Goal: Task Accomplishment & Management: Use online tool/utility

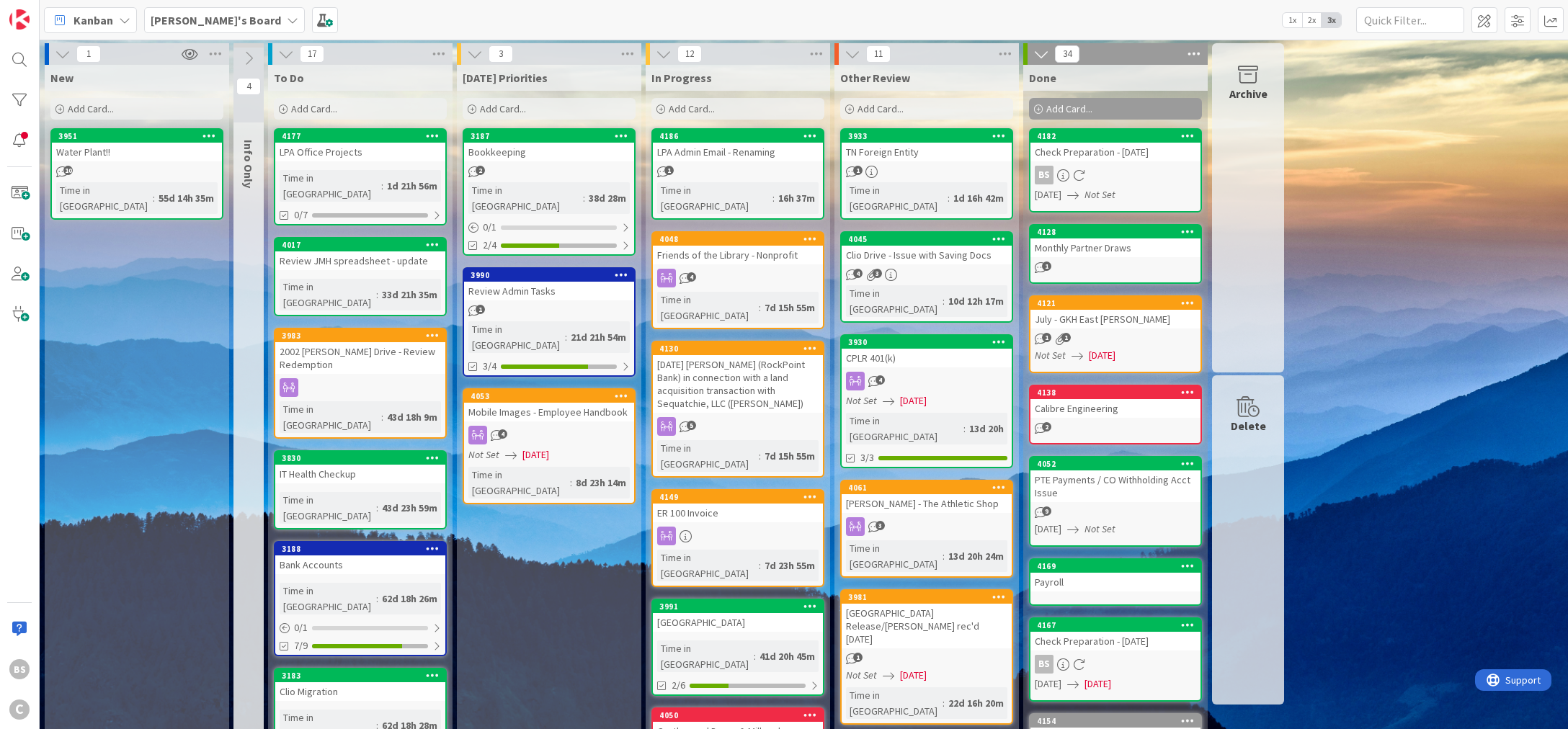
click at [183, 20] on b "[PERSON_NAME]'s Board" at bounding box center [215, 20] width 130 height 14
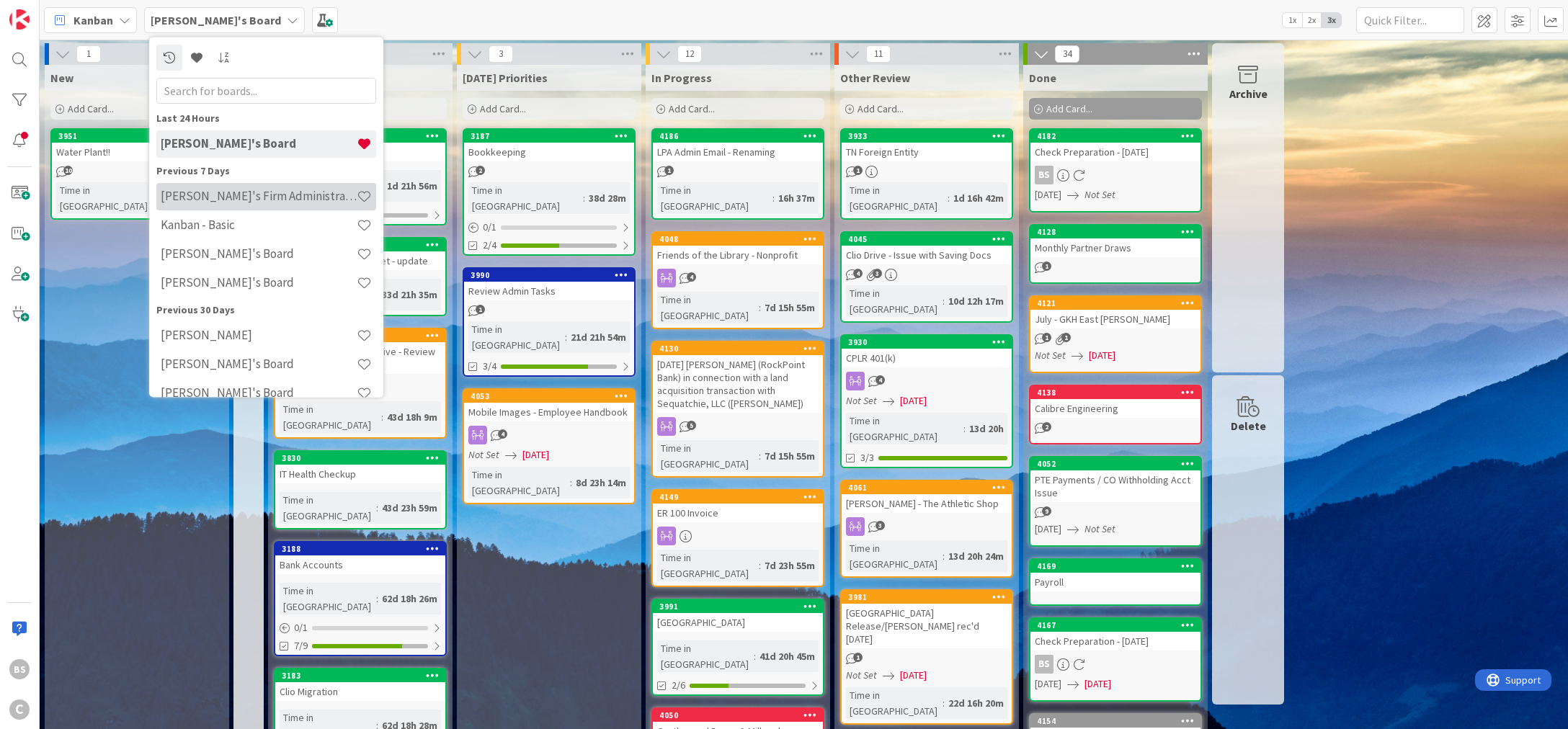
click at [173, 197] on h4 "[PERSON_NAME]'s Firm Administration Board" at bounding box center [258, 196] width 196 height 14
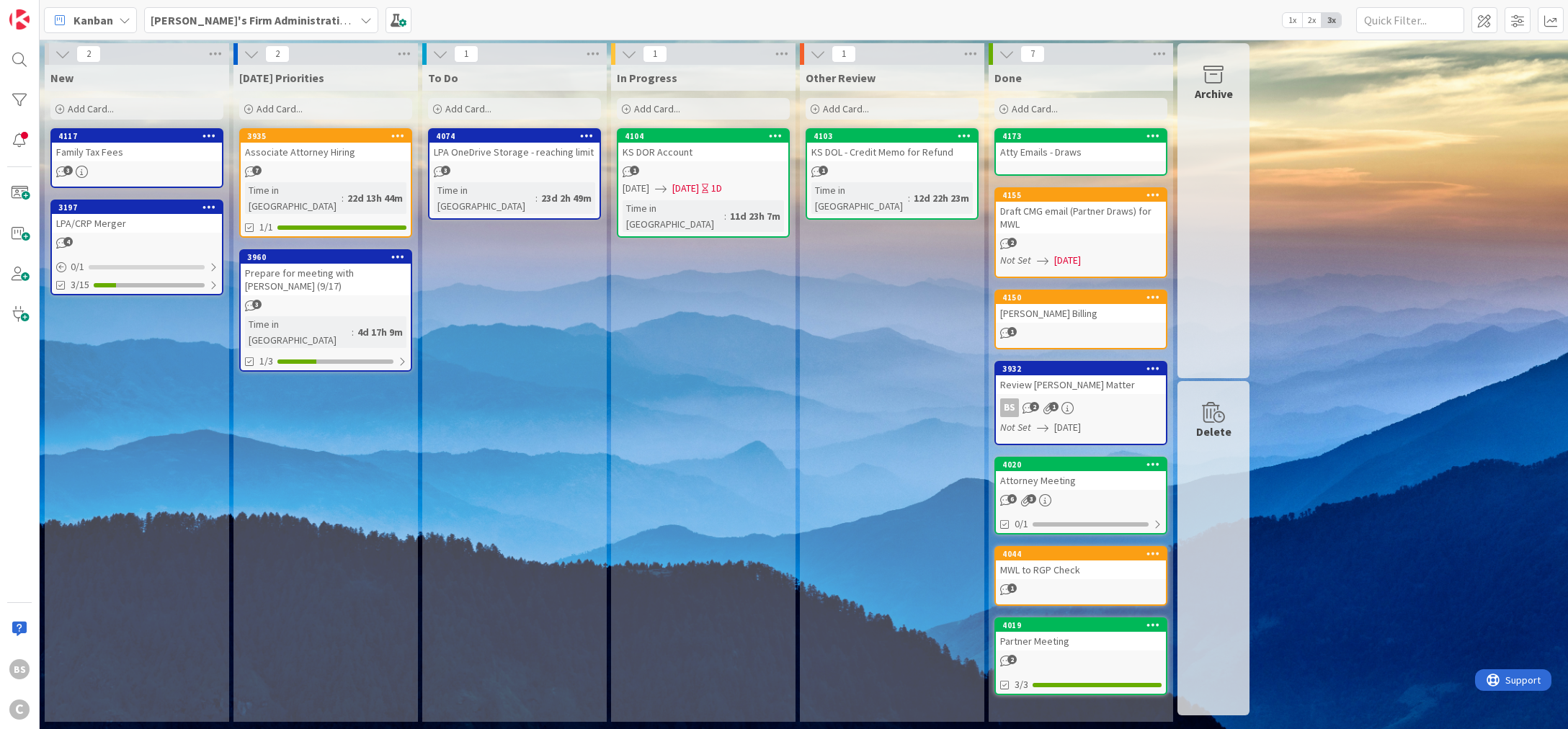
click at [313, 252] on div "3960" at bounding box center [329, 256] width 164 height 10
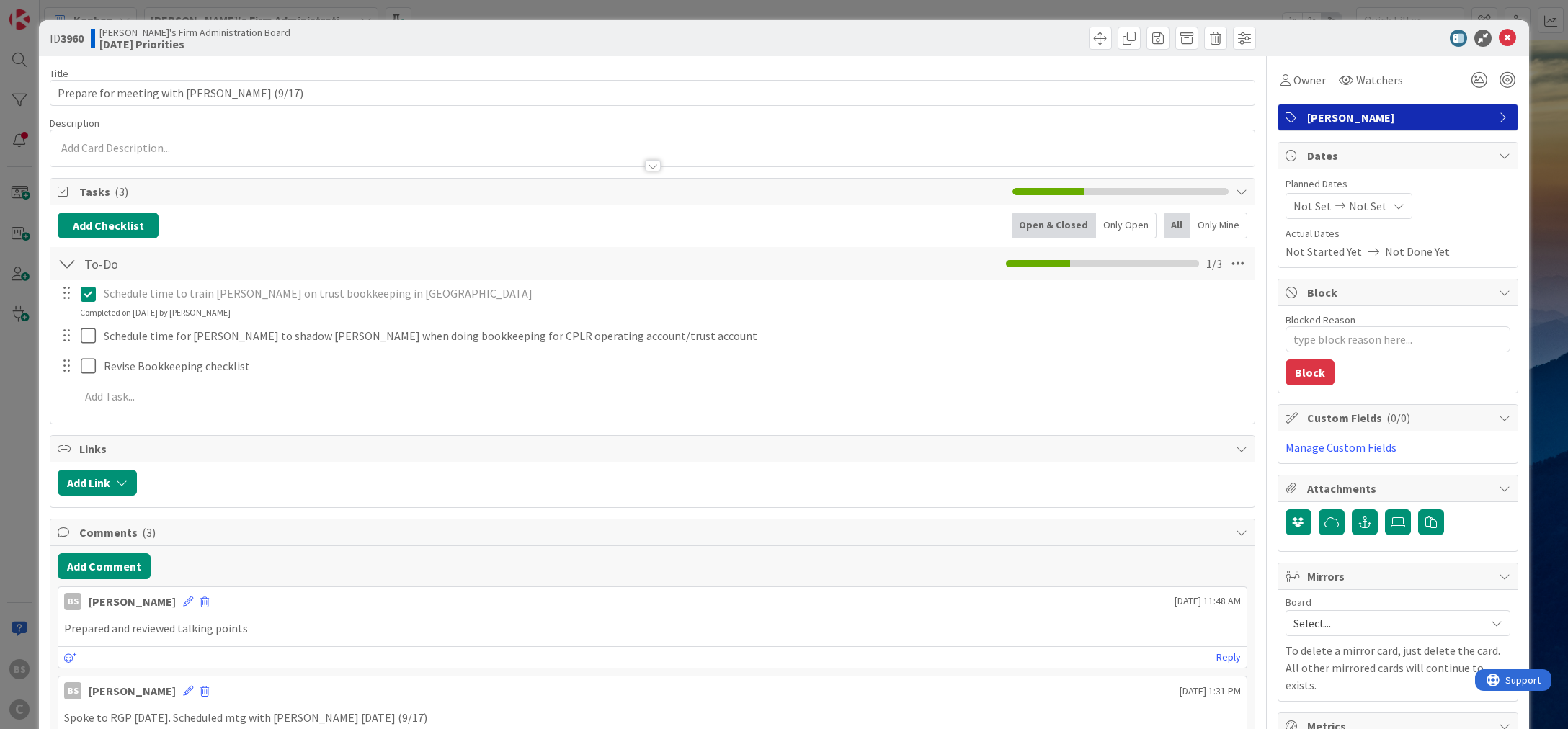
type textarea "x"
click at [69, 562] on button "Add Comment" at bounding box center [104, 565] width 93 height 26
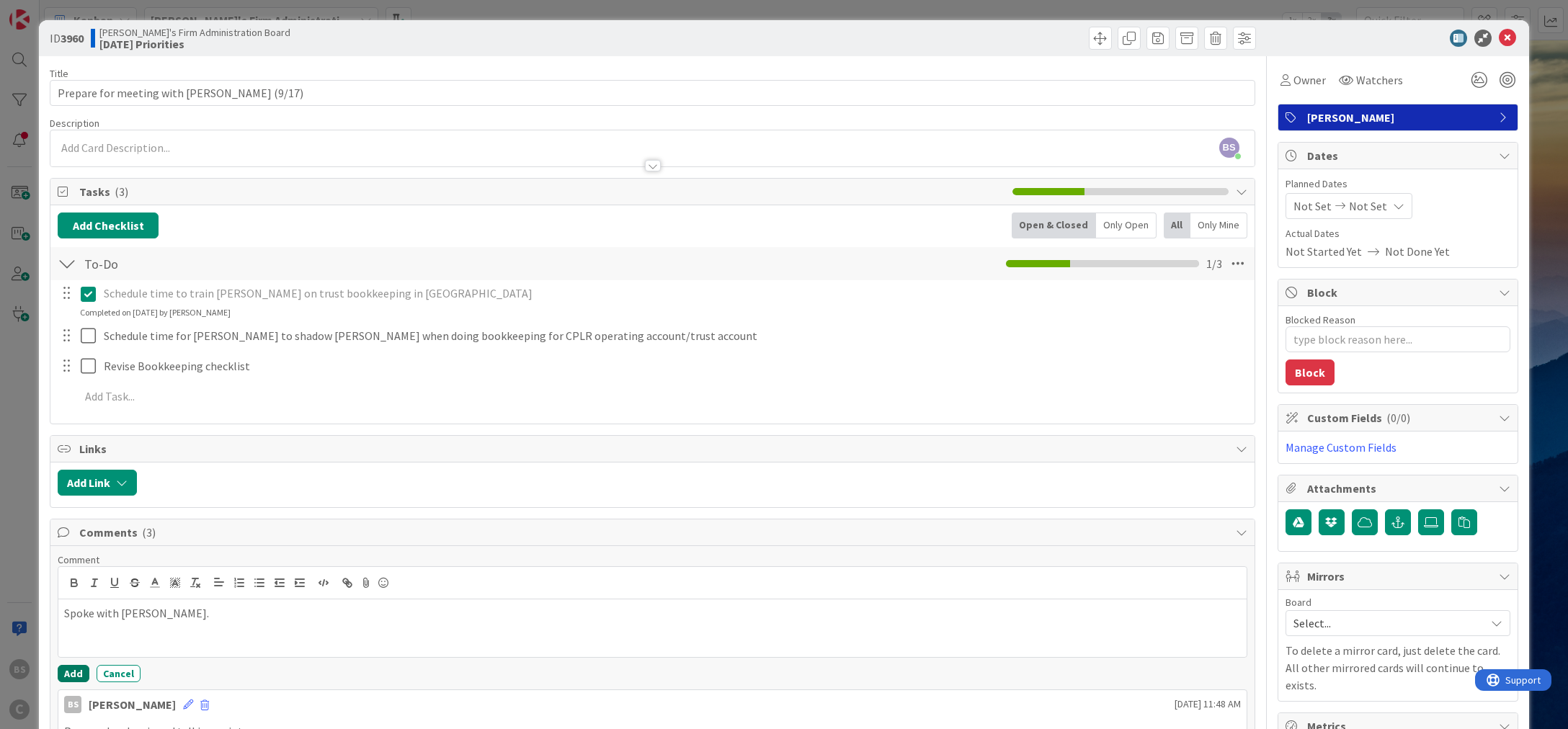
click at [75, 674] on button "Add" at bounding box center [74, 673] width 32 height 17
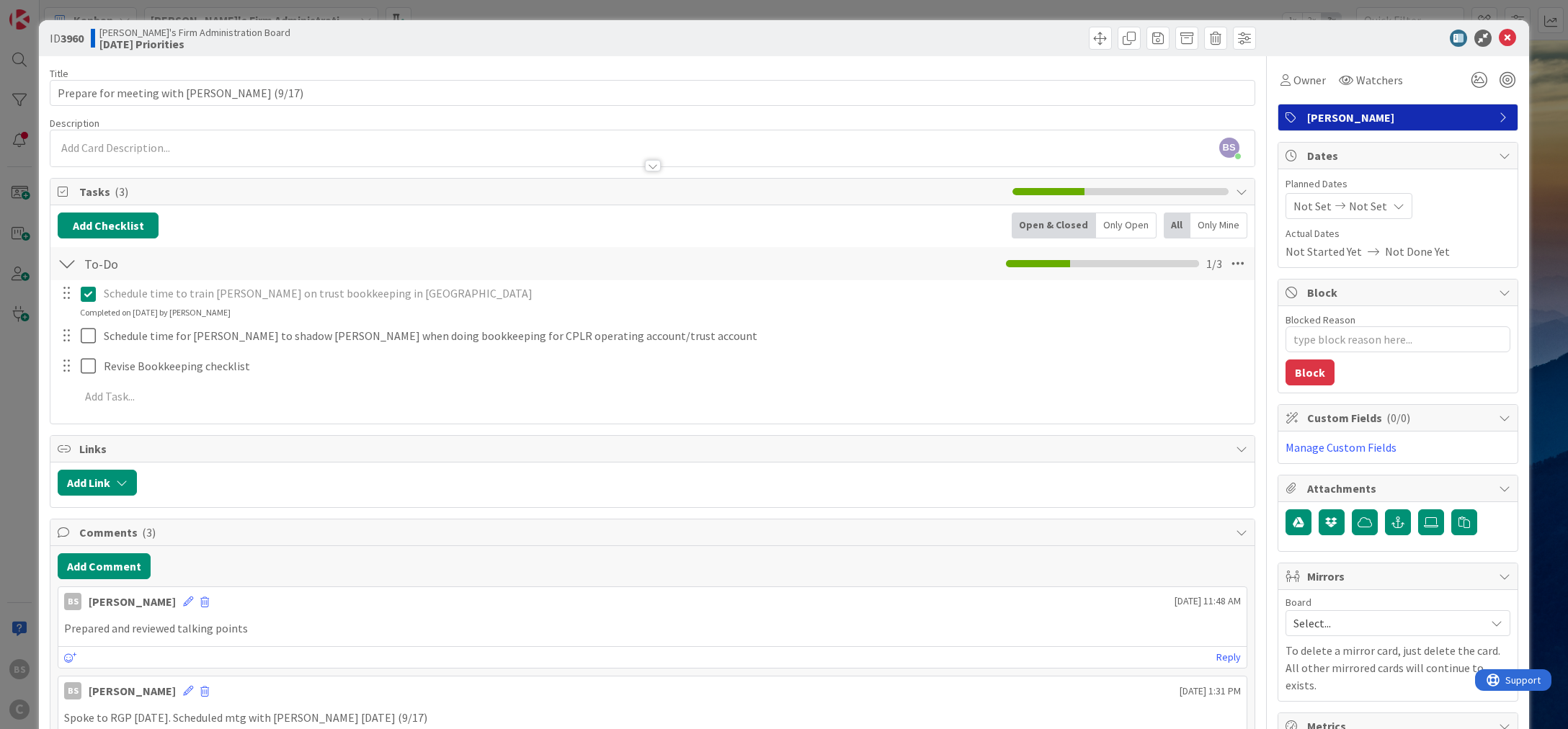
type textarea "x"
click at [1512, 32] on icon at bounding box center [1507, 37] width 17 height 17
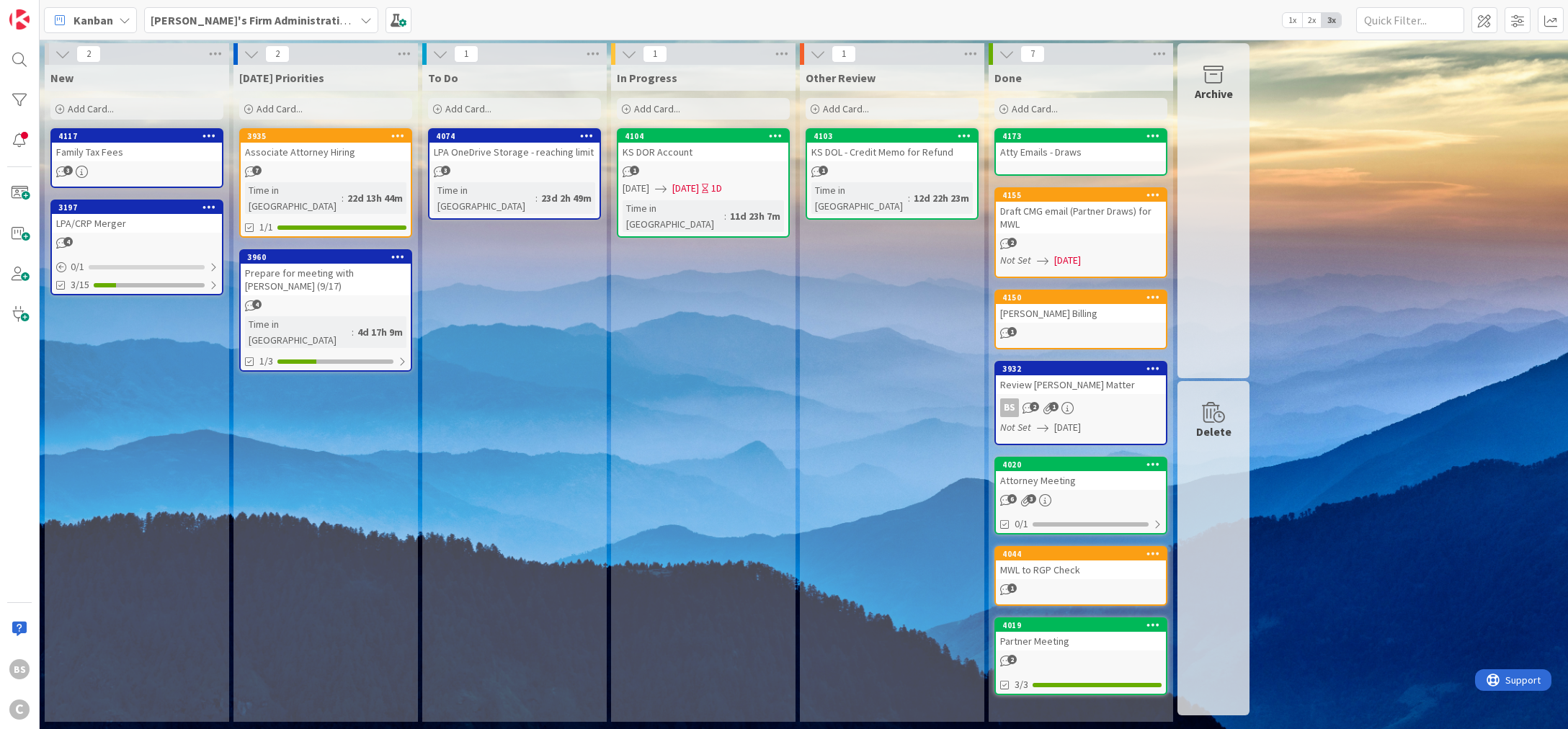
click at [248, 12] on span "[PERSON_NAME]'s Firm Administration Board" at bounding box center [252, 20] width 204 height 17
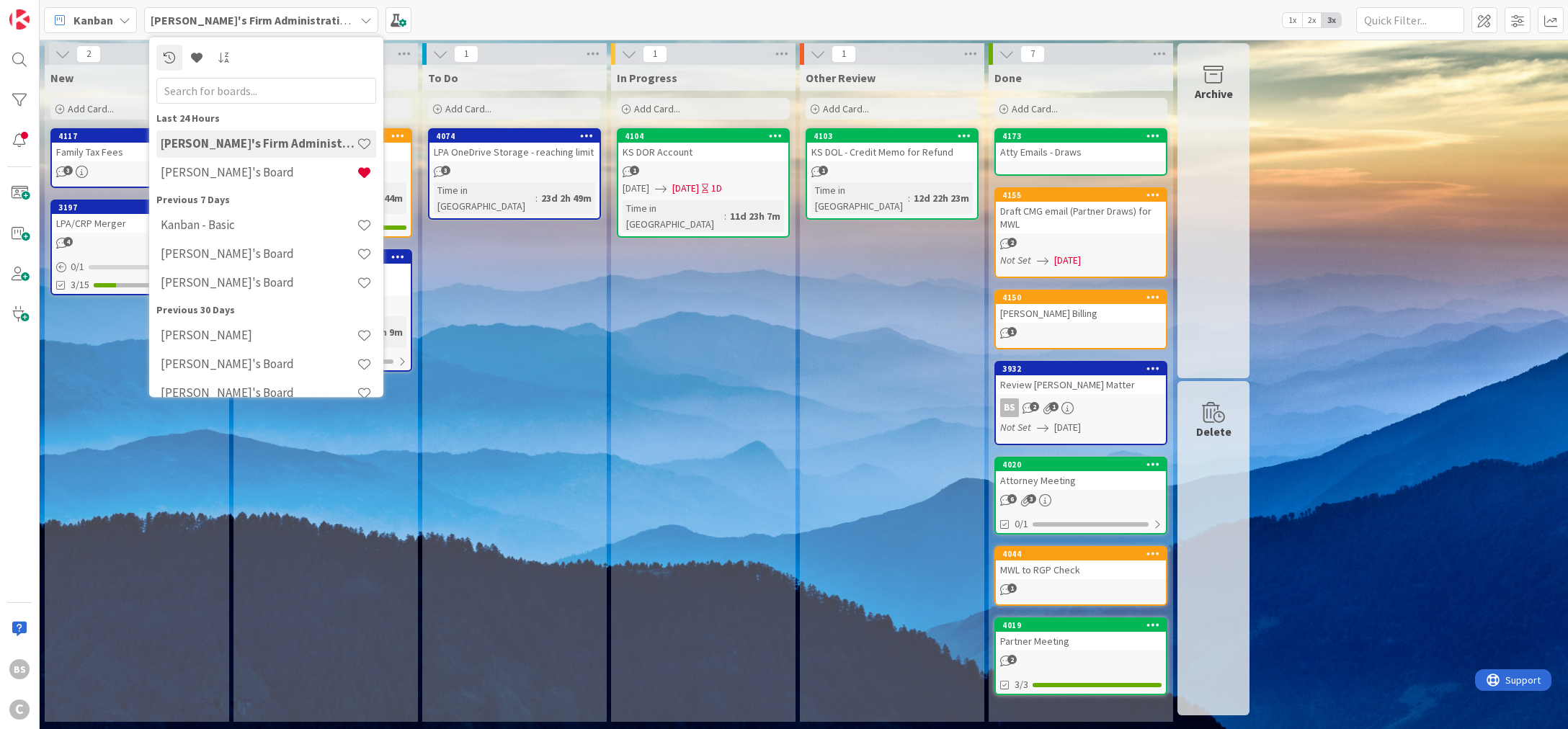
click at [221, 186] on div "[PERSON_NAME]'s Firm Administration Board [PERSON_NAME]'s Board" at bounding box center [266, 158] width 220 height 58
click at [217, 176] on h4 "[PERSON_NAME]'s Board" at bounding box center [258, 172] width 196 height 14
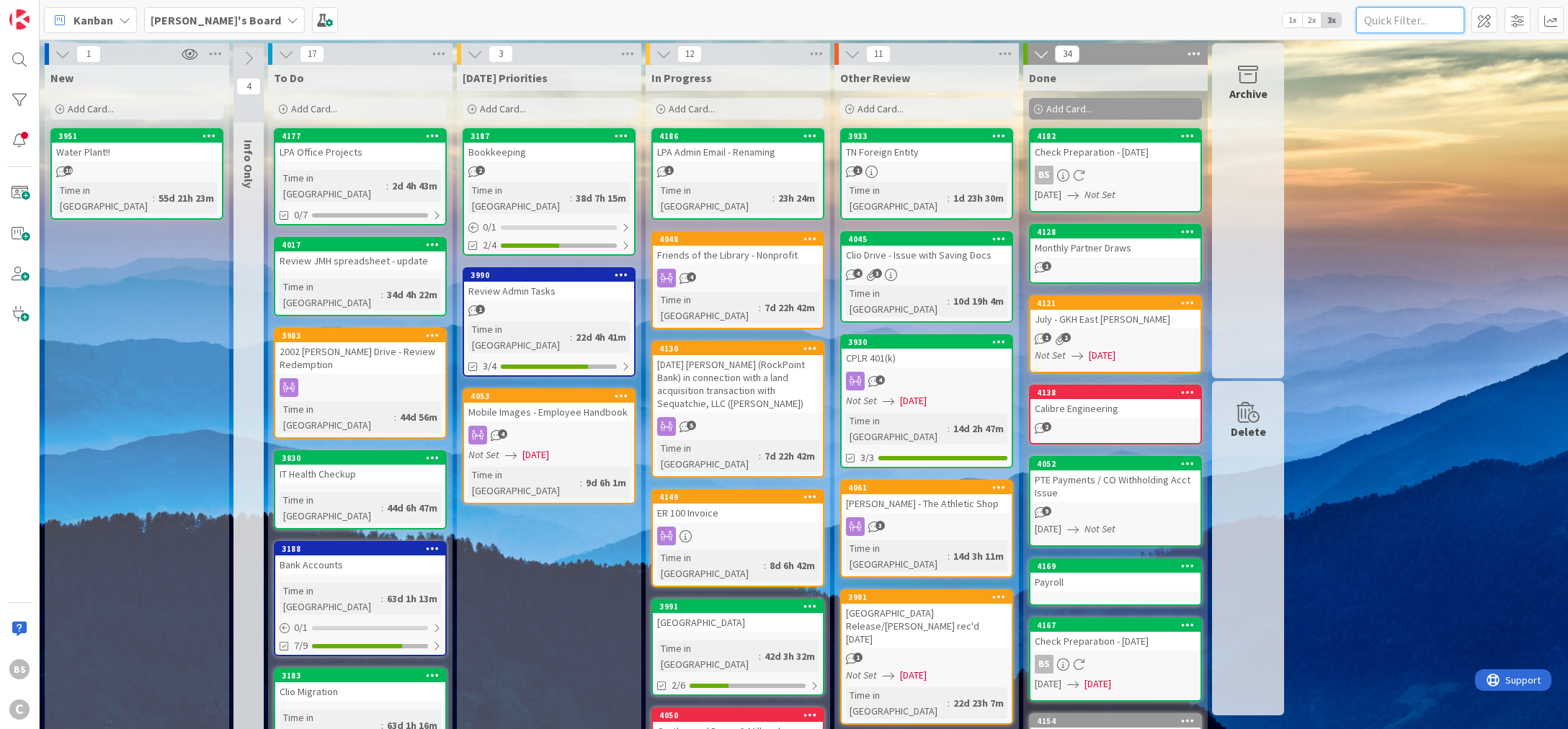
click at [1395, 13] on input "text" at bounding box center [1410, 20] width 108 height 26
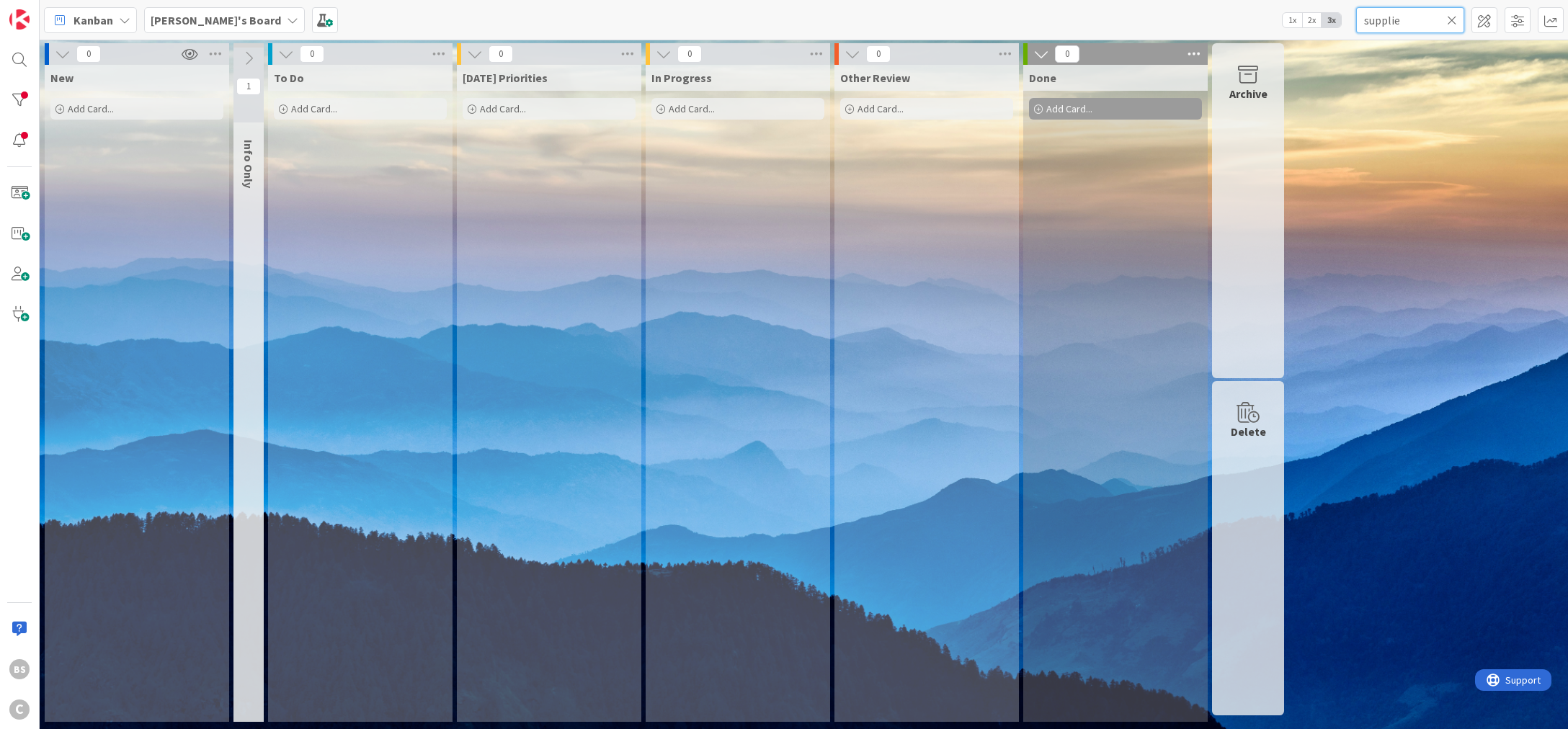
type input "supplies"
type input "o"
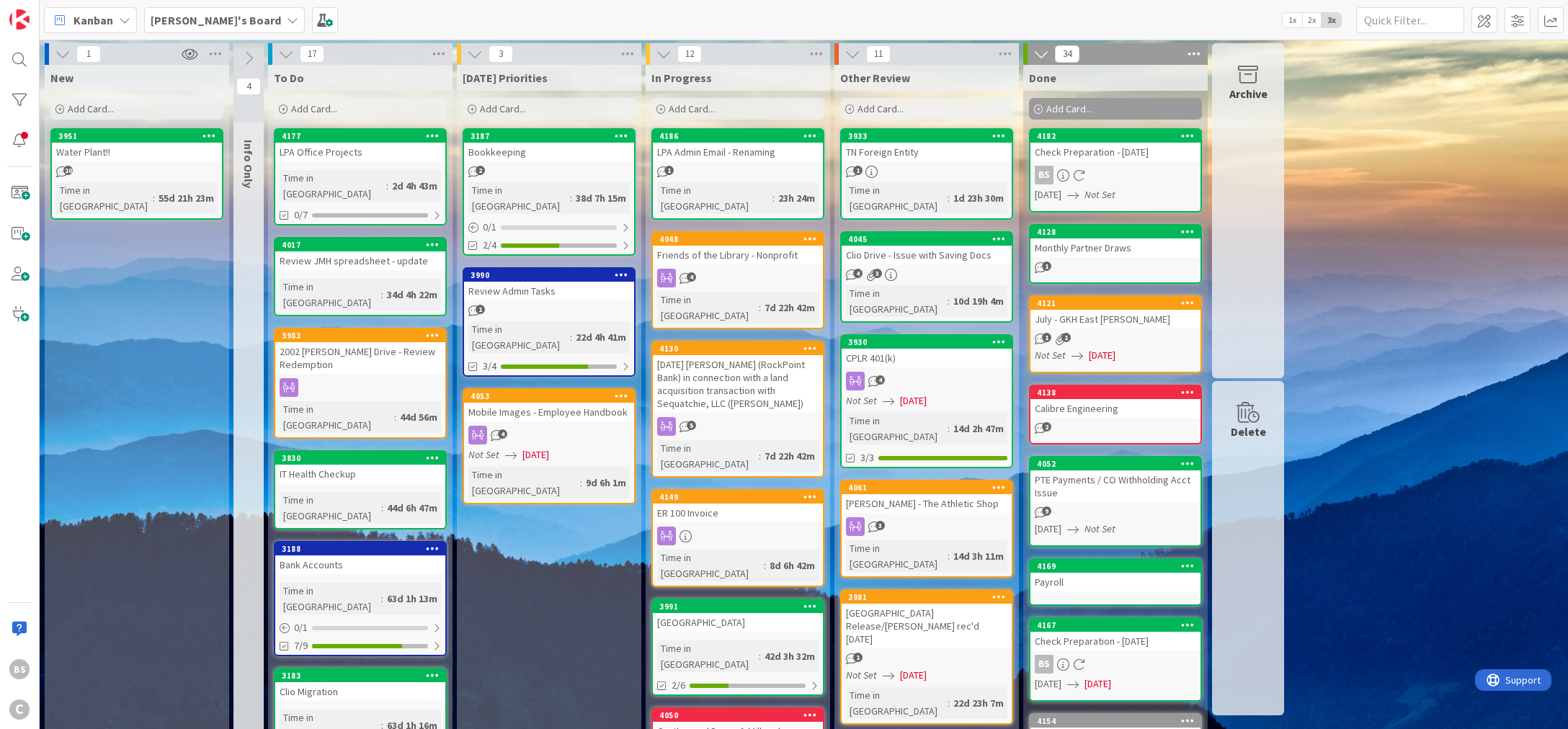
click at [284, 110] on icon at bounding box center [283, 109] width 9 height 9
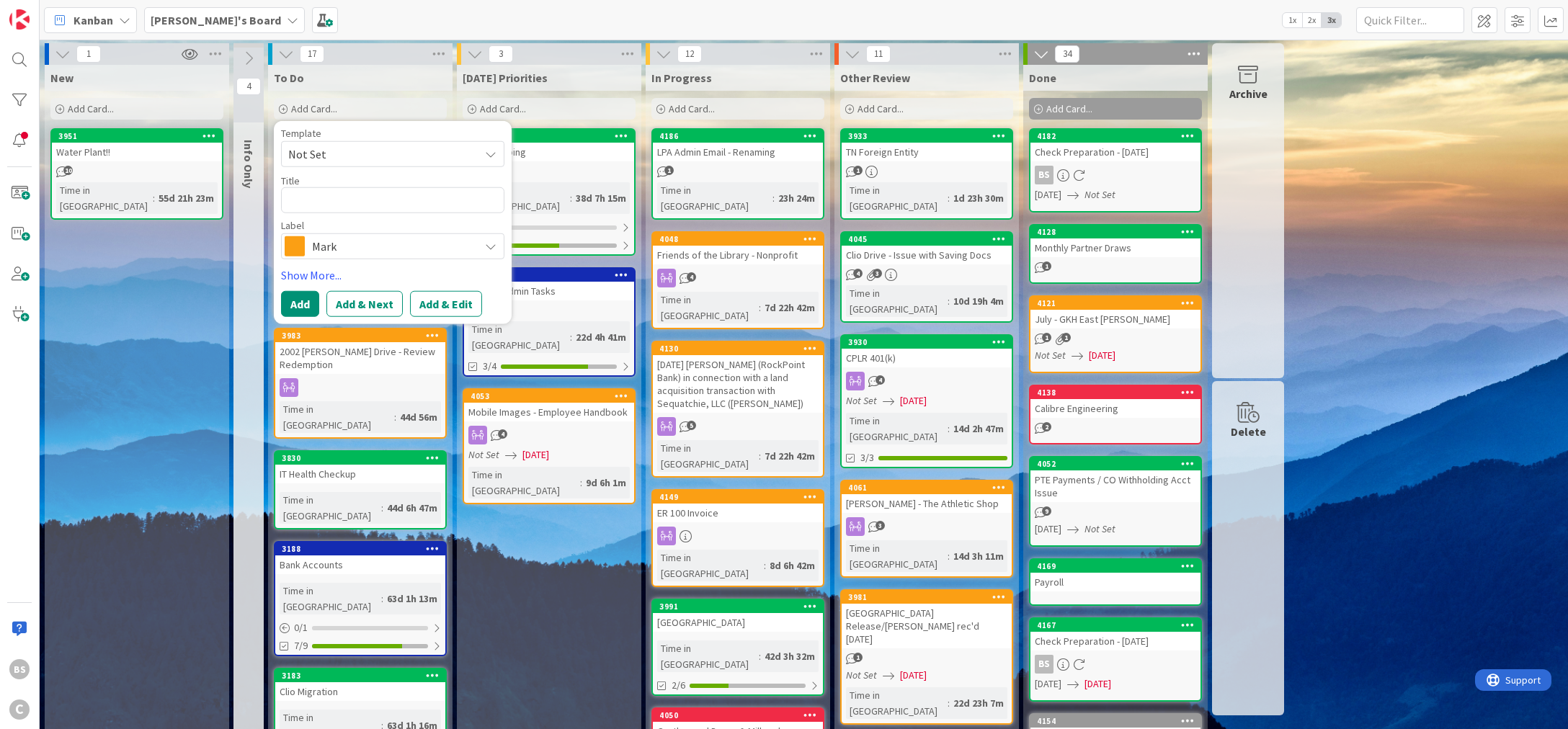
type textarea "x"
type textarea "O"
type textarea "x"
type textarea "Or"
type textarea "x"
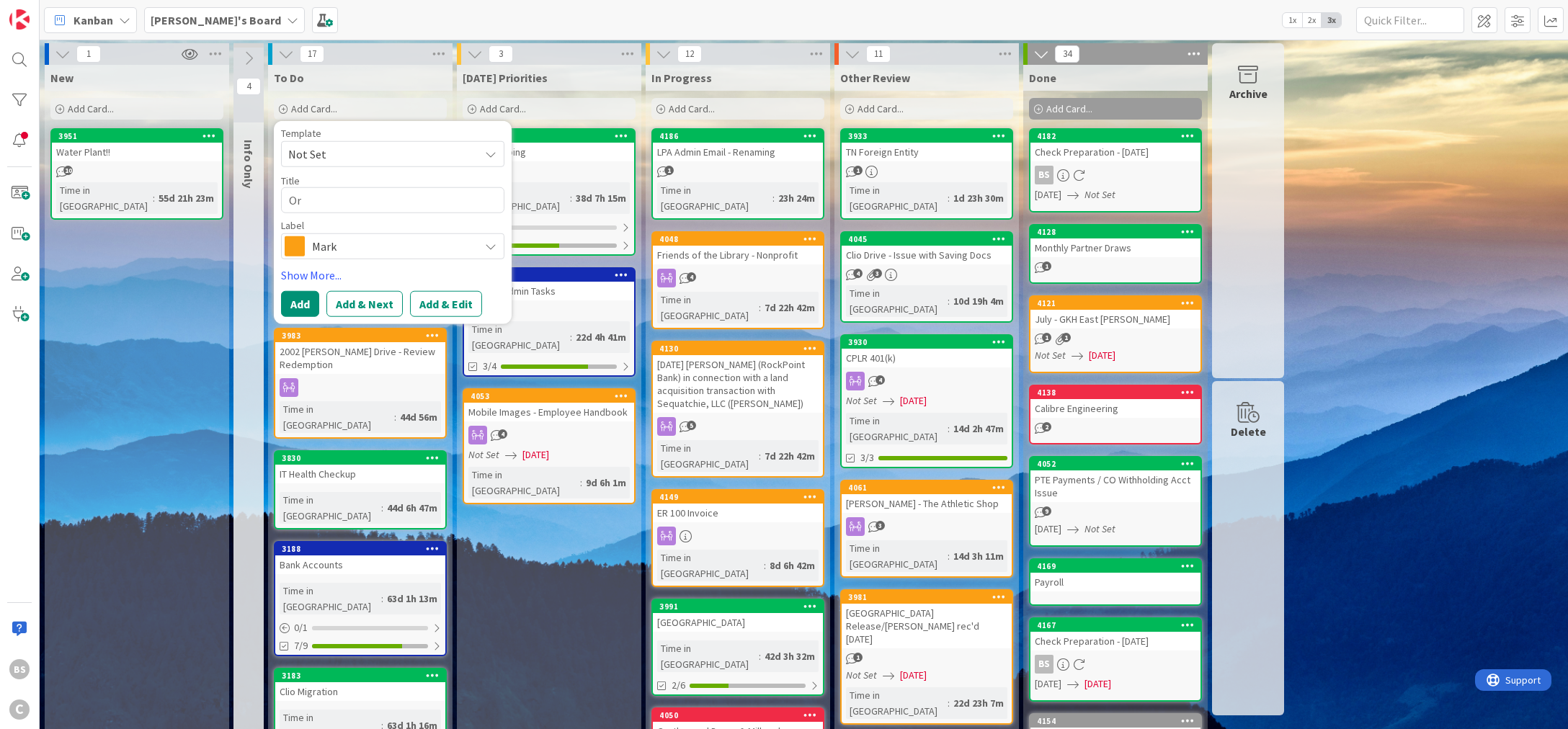
type textarea "Ord"
type textarea "x"
type textarea "Orde"
type textarea "x"
type textarea "Order"
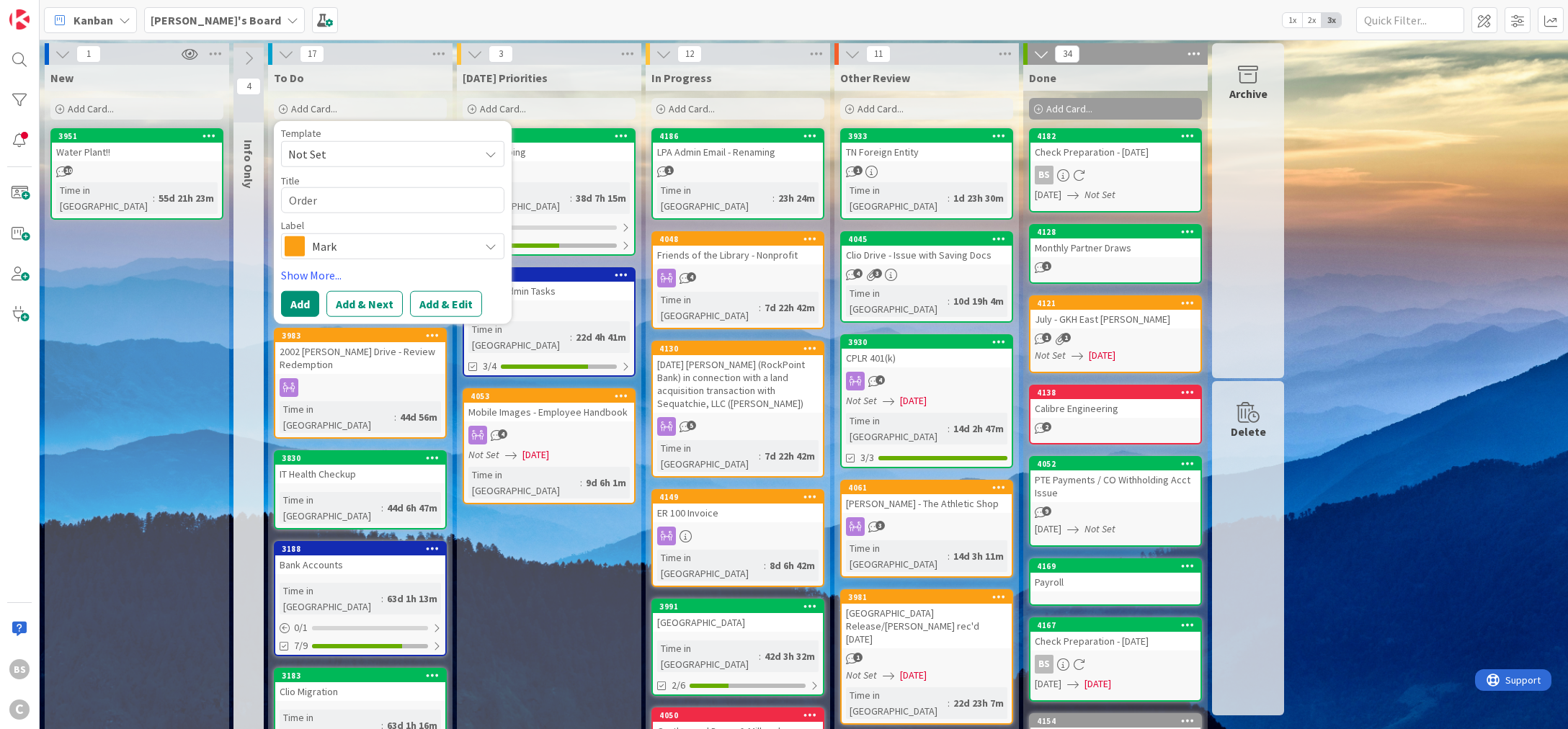
type textarea "x"
type textarea "Order"
type textarea "x"
type textarea "Order s"
type textarea "x"
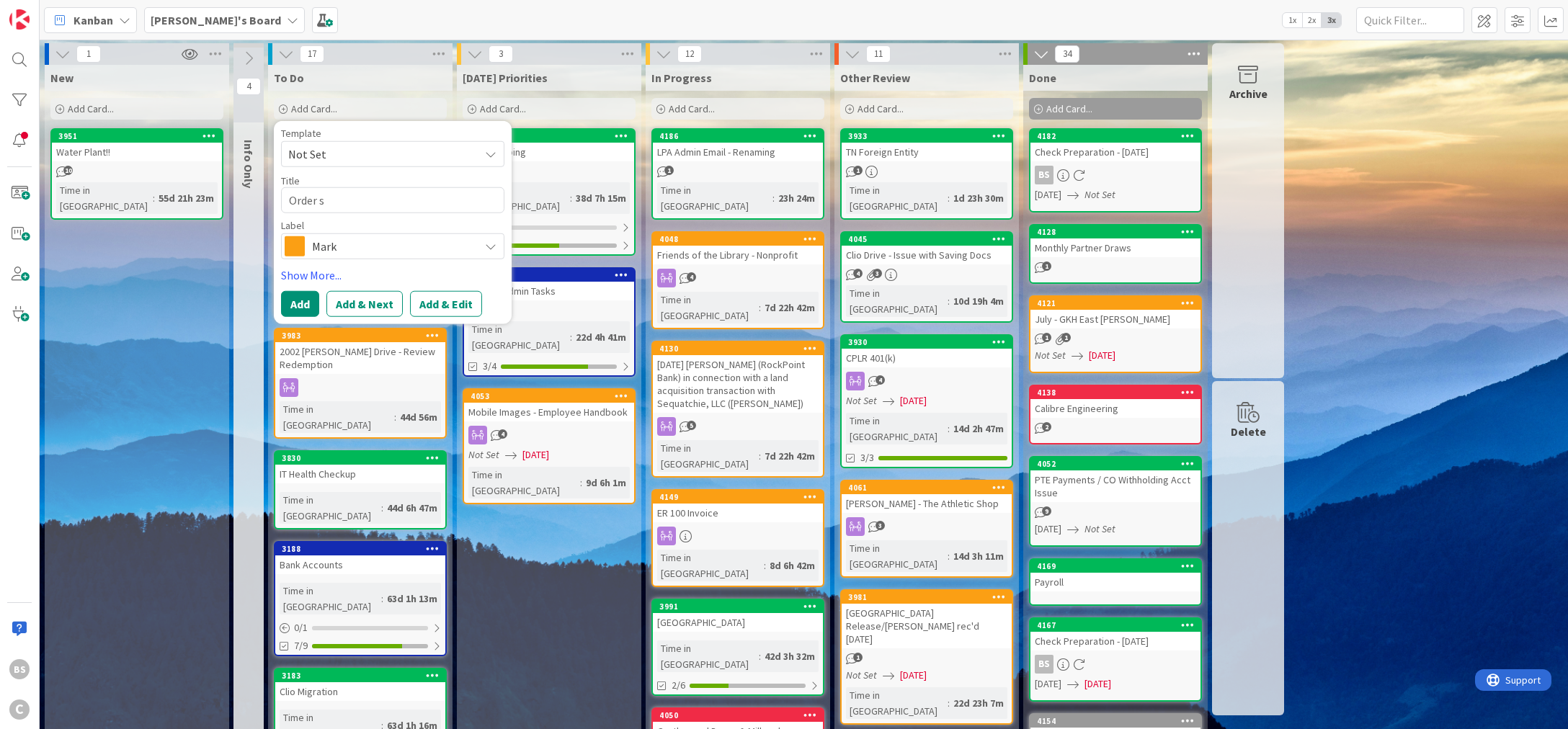
type textarea "Order sh"
type textarea "x"
type textarea "Order she"
type textarea "x"
type textarea "Order shee"
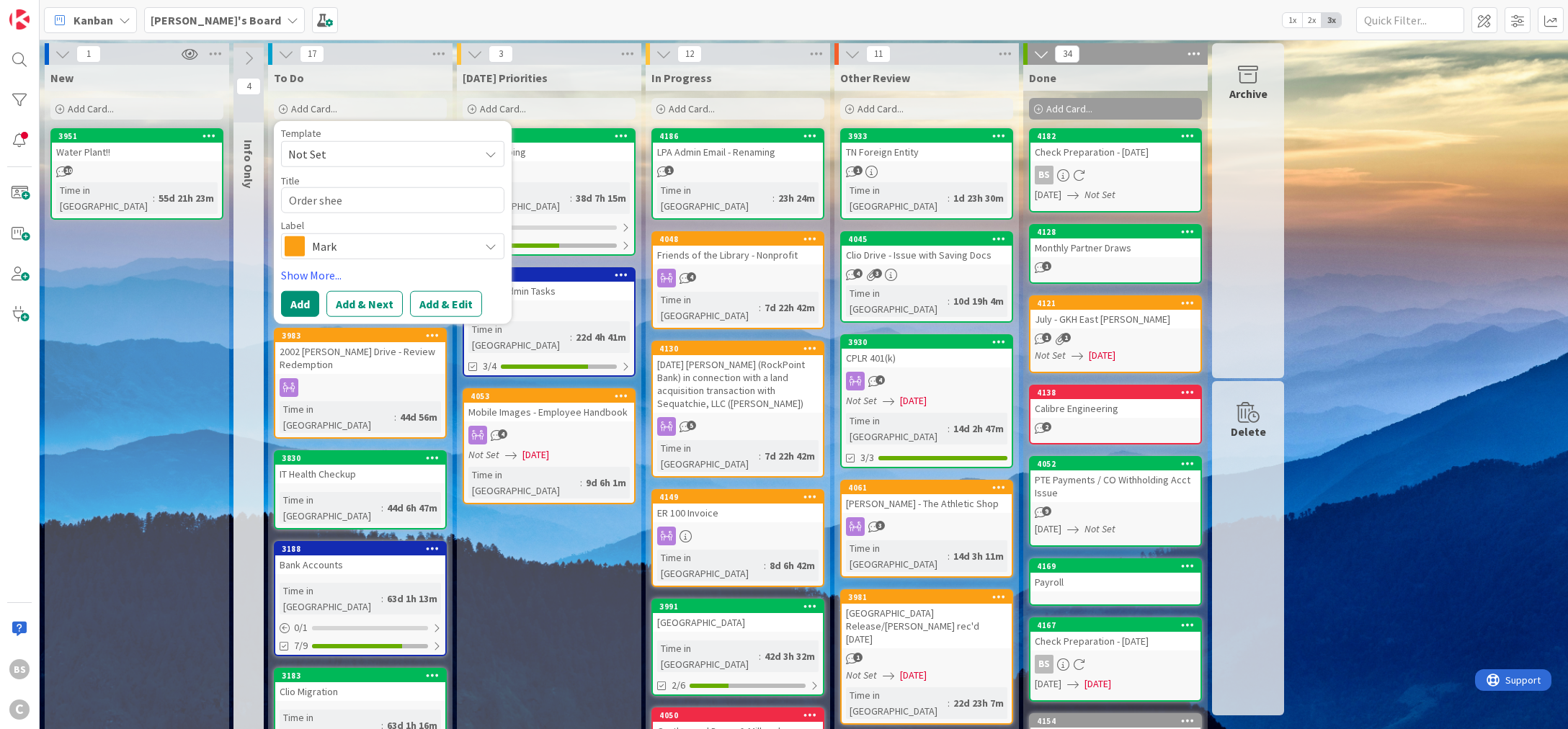
type textarea "x"
type textarea "Order sheet"
type textarea "x"
type textarea "Order sheet"
type textarea "x"
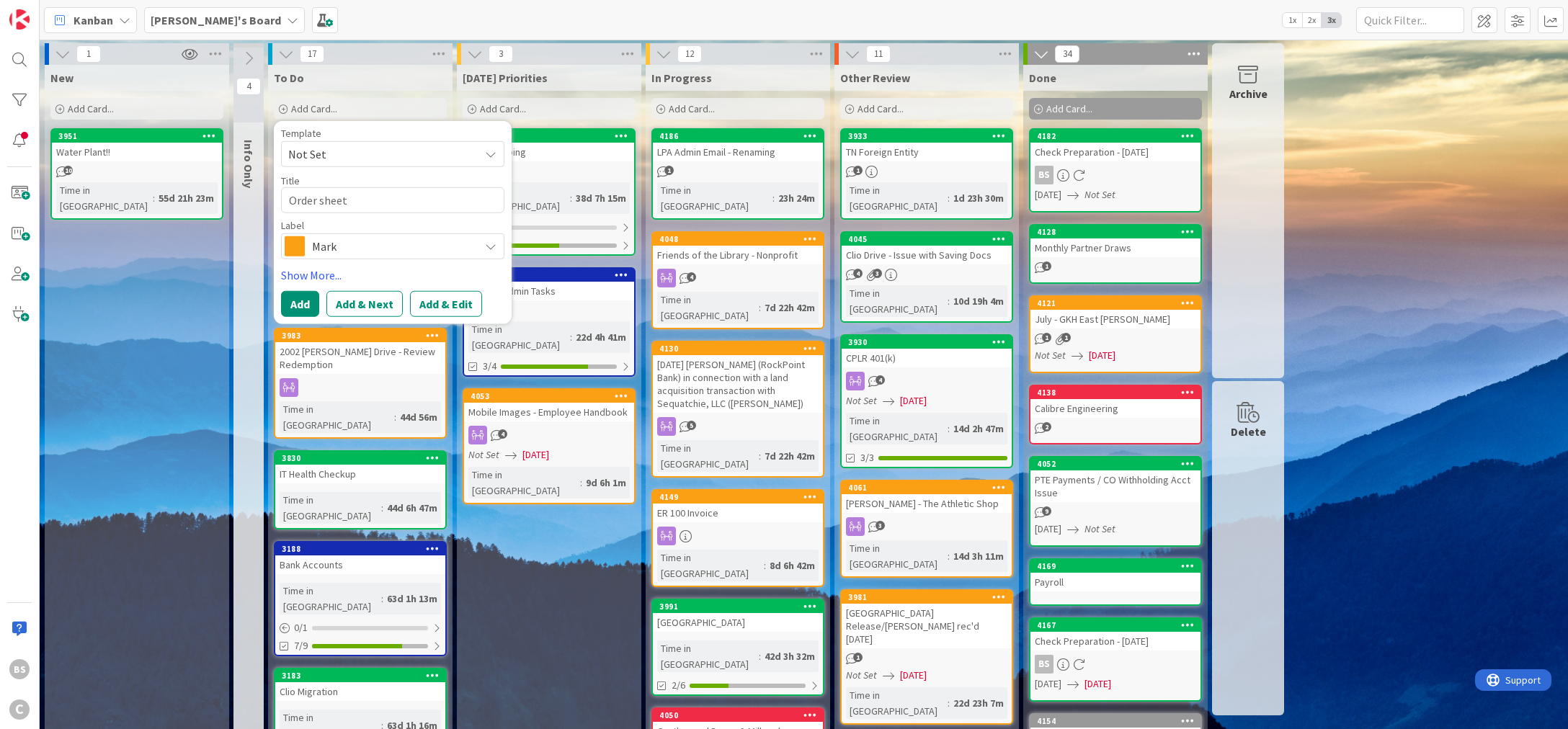
type textarea "Order sheet p"
type textarea "x"
type textarea "Order sheet pr"
type textarea "x"
type textarea "Order sheet pro"
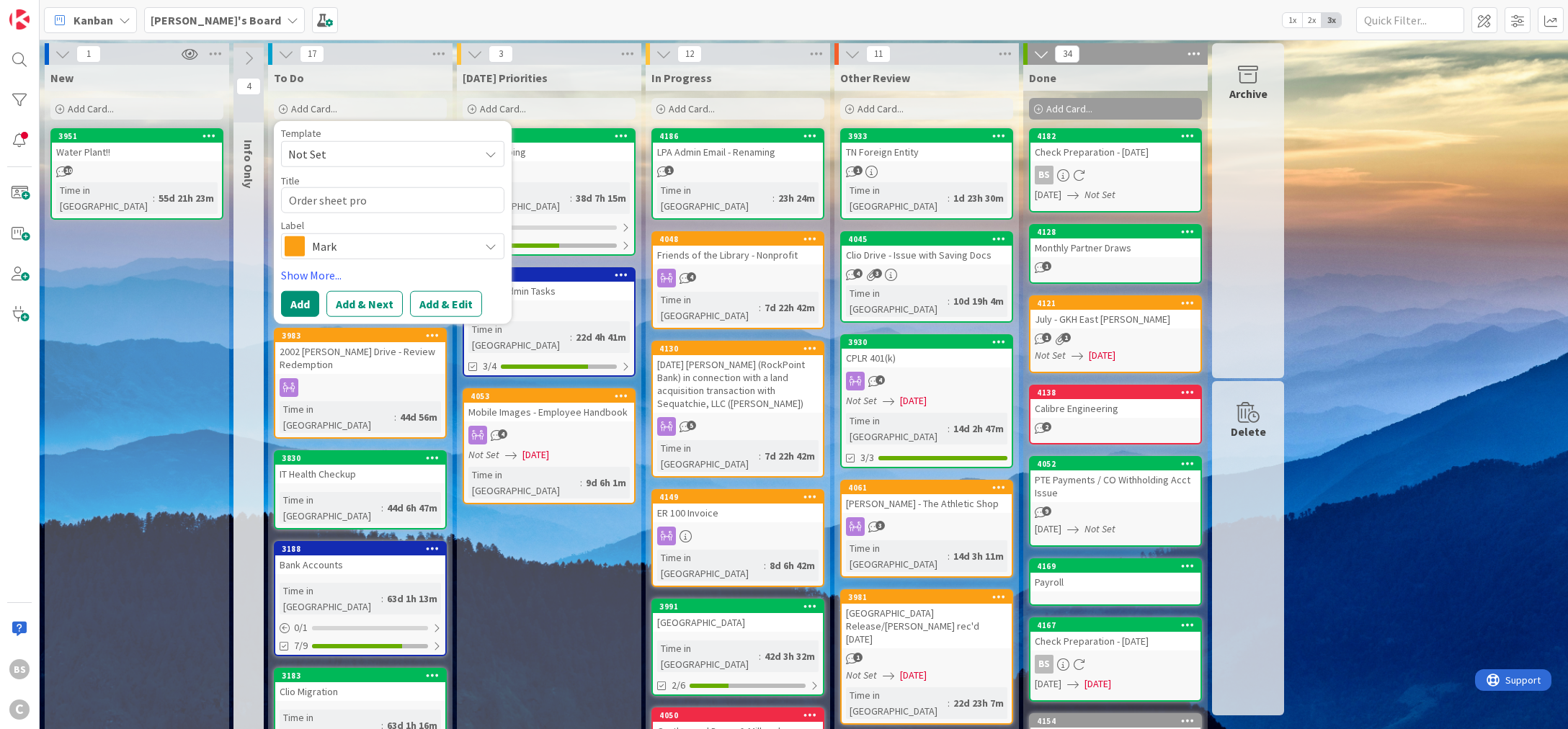
type textarea "x"
type textarea "Order sheet prot"
type textarea "x"
type textarea "Order sheet prote"
type textarea "x"
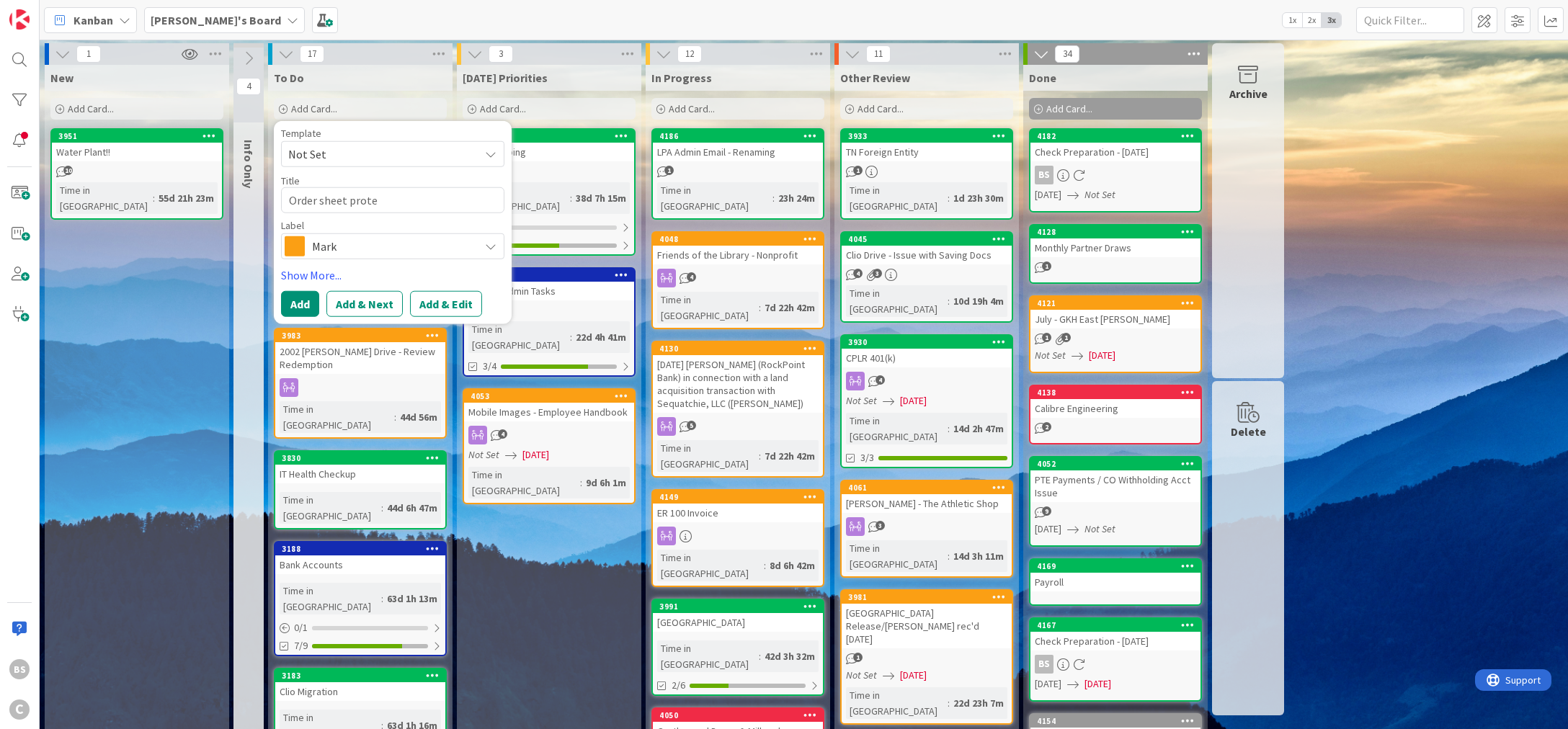
type textarea "Order sheet protec"
type textarea "x"
type textarea "Order sheet protect"
type textarea "x"
type textarea "Order sheet protecto"
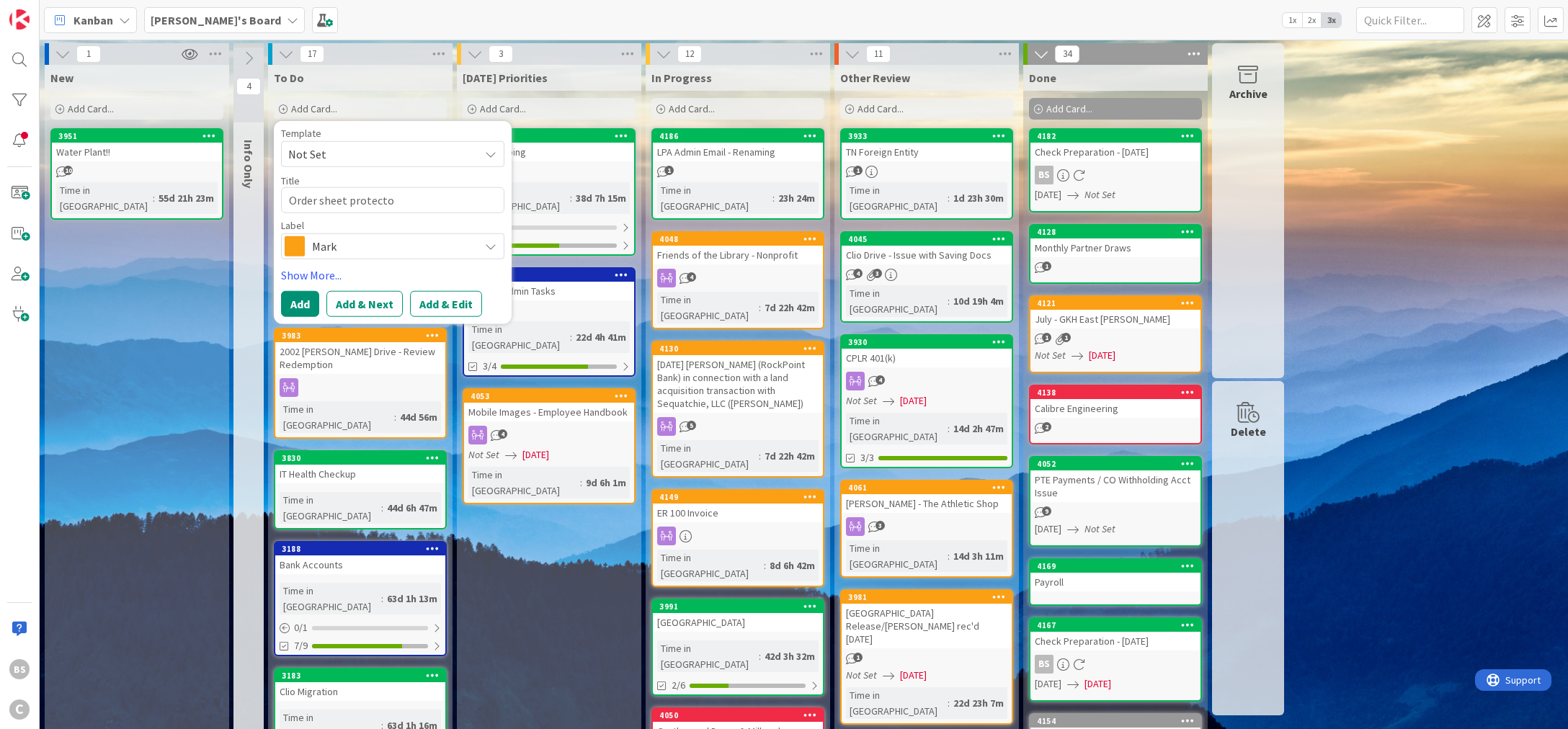
type textarea "x"
type textarea "Order sheet protector"
type textarea "x"
type textarea "Order sheet protectors"
type textarea "x"
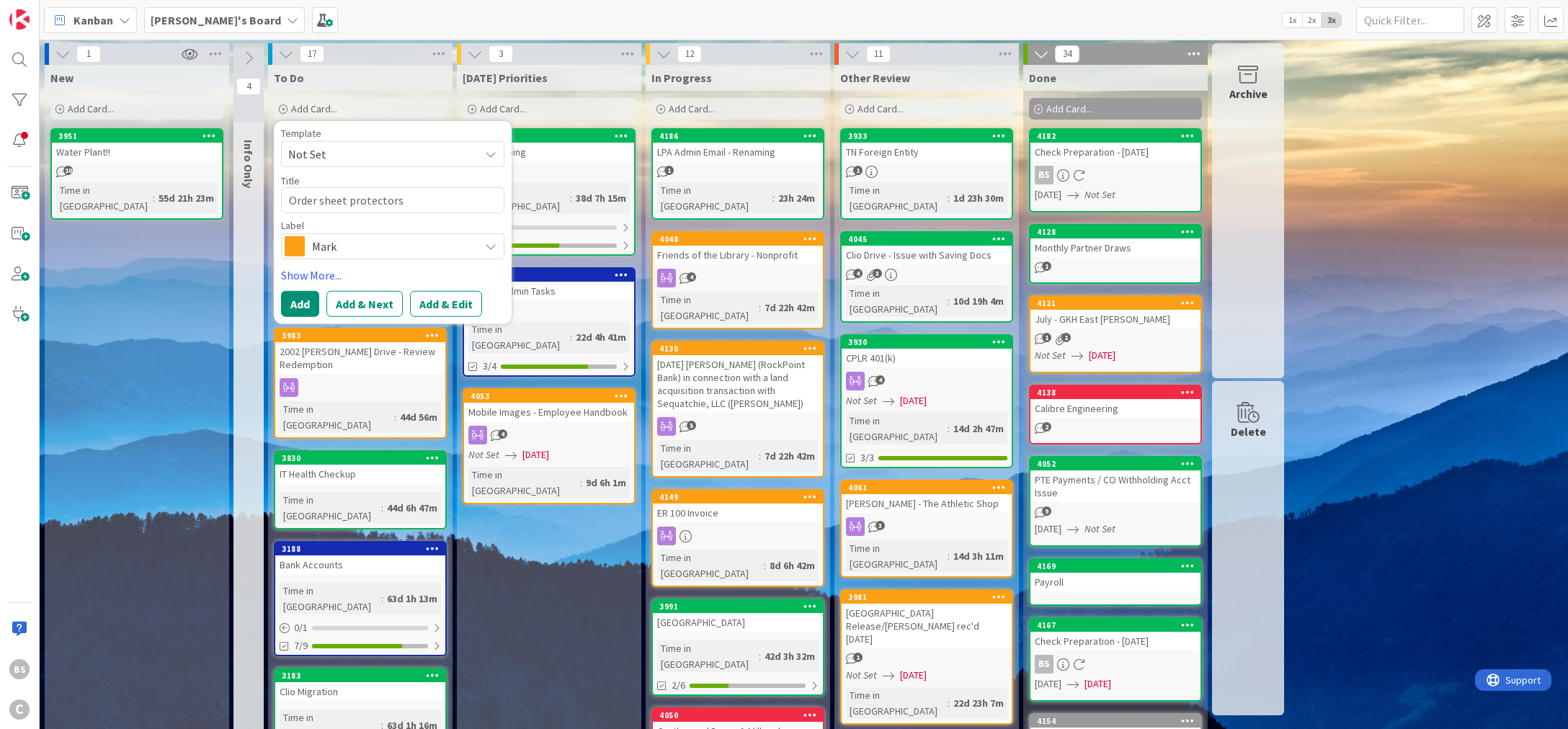
type textarea "Order sheet protectors"
type textarea "x"
type textarea "Order sheet protectors f"
type textarea "x"
type textarea "Order sheet protectors fo"
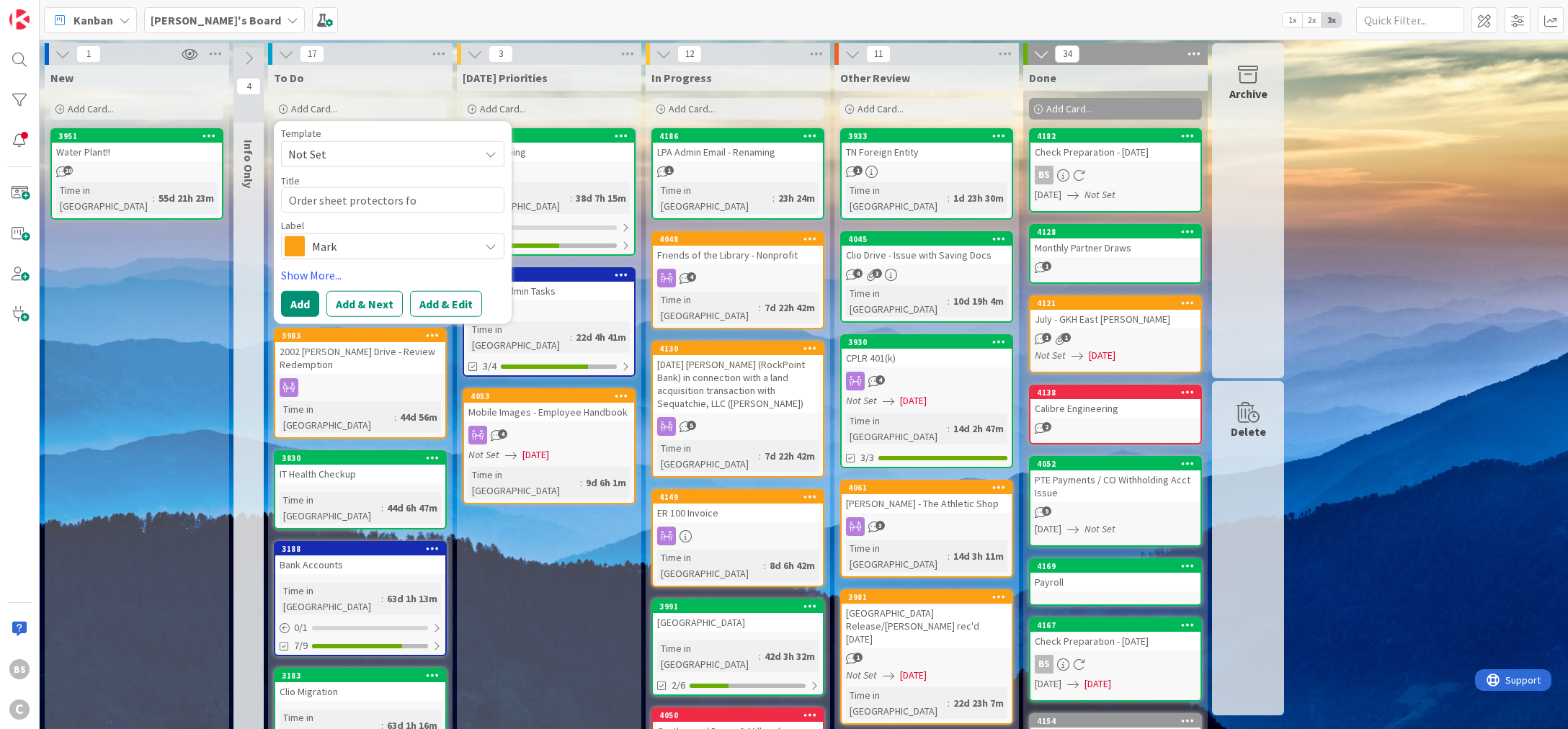
type textarea "x"
type textarea "Order sheet protectors for"
type textarea "x"
type textarea "Order sheet protectors for"
type textarea "x"
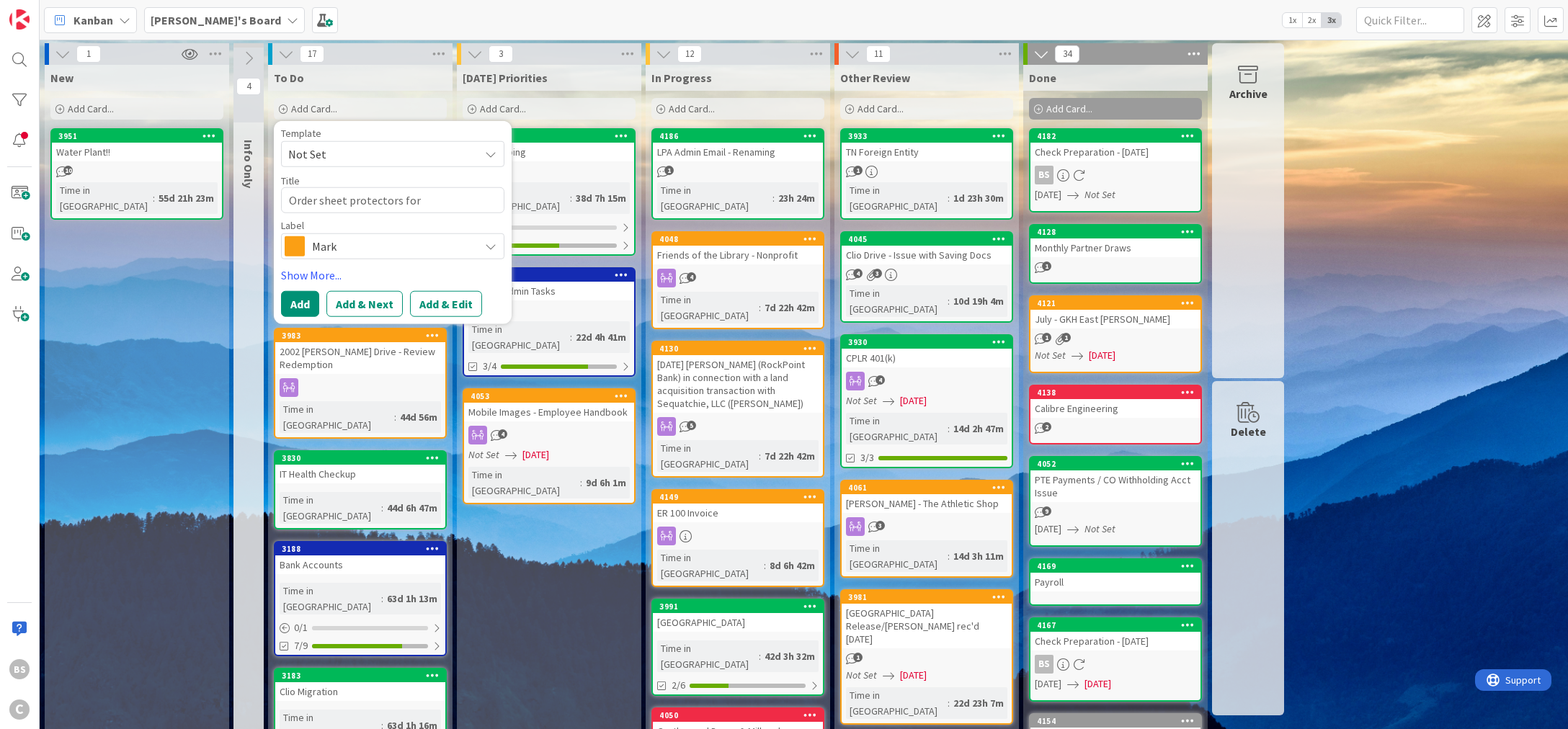
type textarea "Order sheet protectors for e"
type textarea "x"
type textarea "Order sheet protectors for es"
type textarea "x"
type textarea "Order sheet protectors for est"
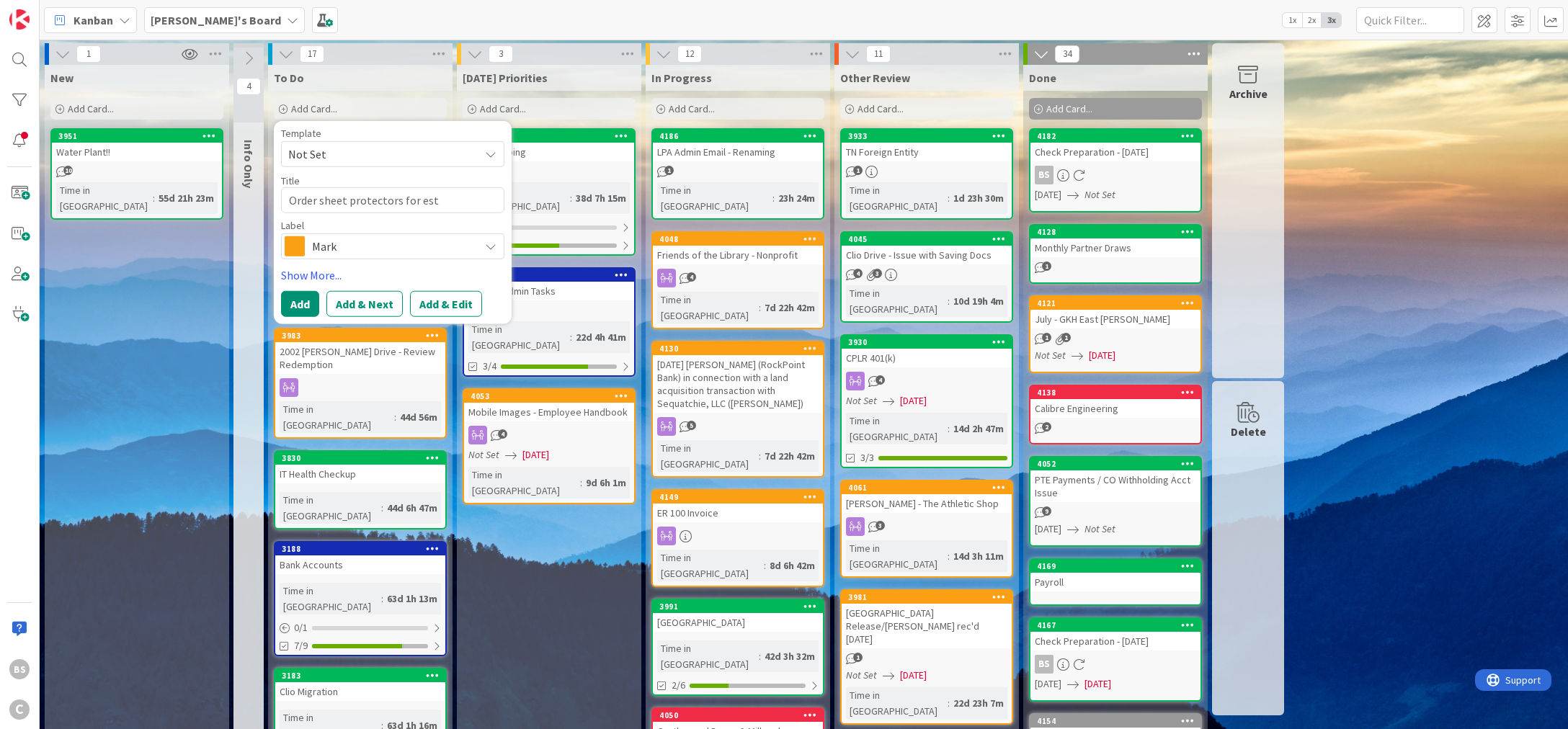
type textarea "x"
type textarea "Order sheet protectors for esta"
type textarea "x"
type textarea "Order sheet protectors for estat"
type textarea "x"
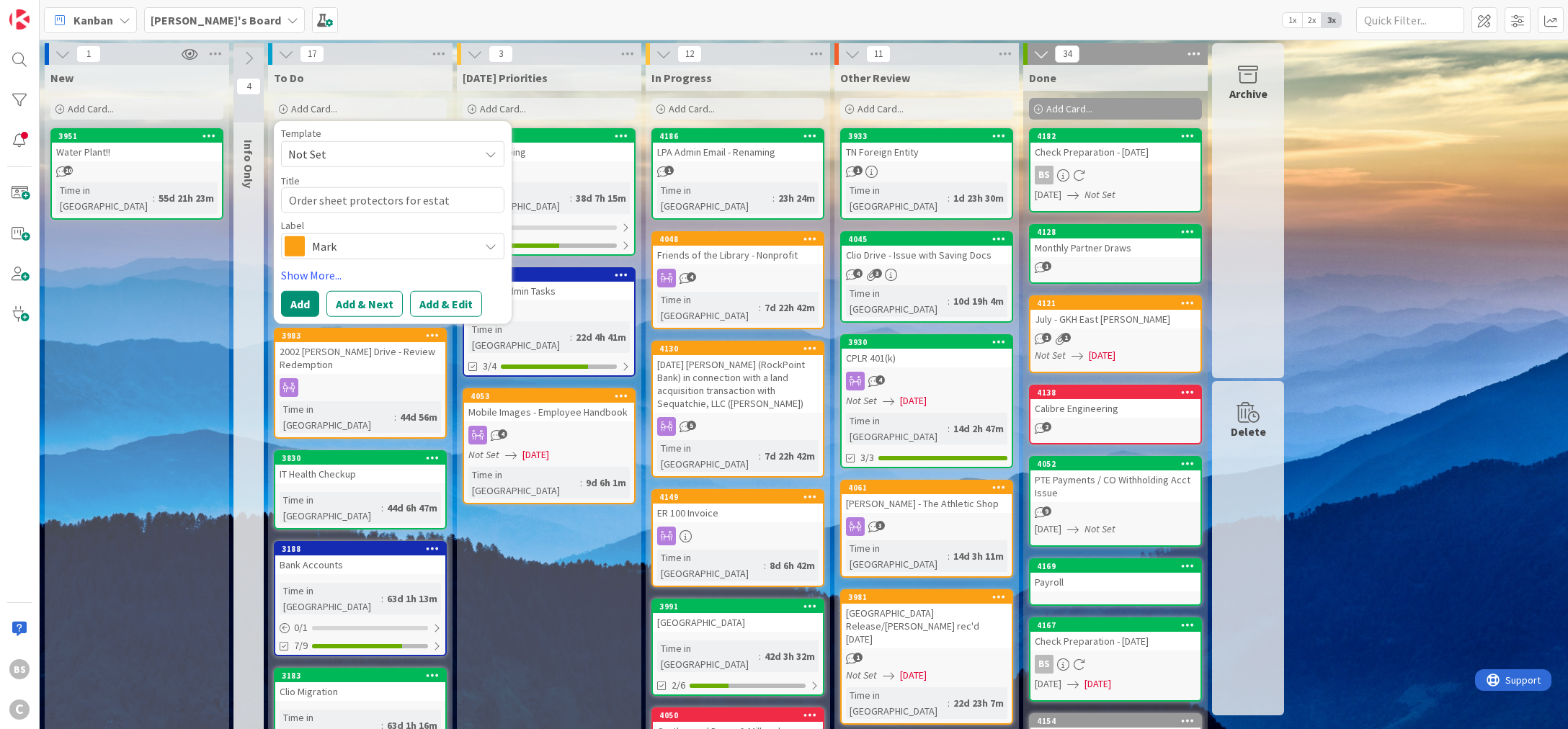
type textarea "Order sheet protectors for estate"
type textarea "x"
type textarea "Order sheet protectors for estate p"
type textarea "x"
type textarea "Order sheet protectors for estate pl"
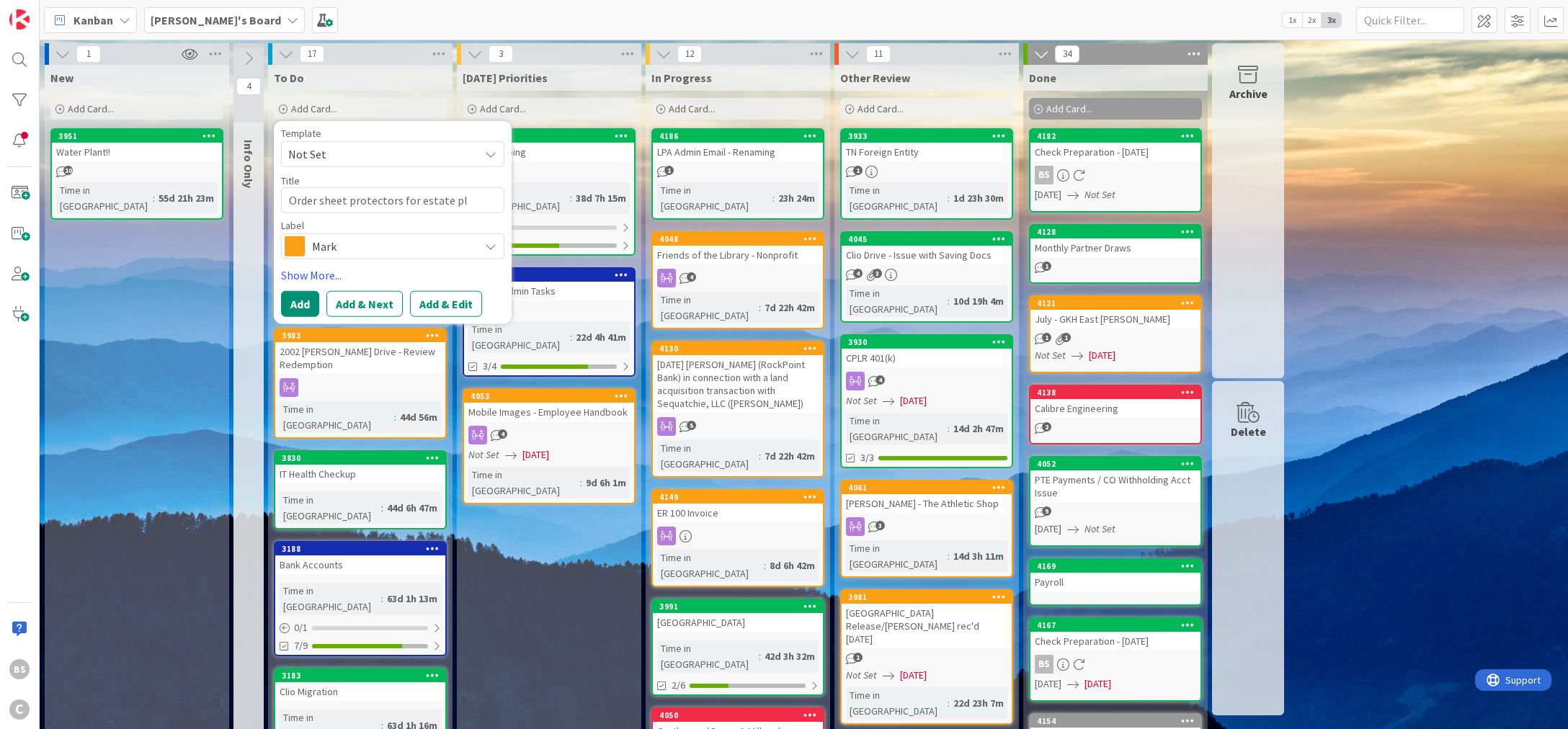
type textarea "x"
type textarea "Order sheet protectors for estate pla"
type textarea "x"
type textarea "Order sheet protectors for estate plan"
type textarea "x"
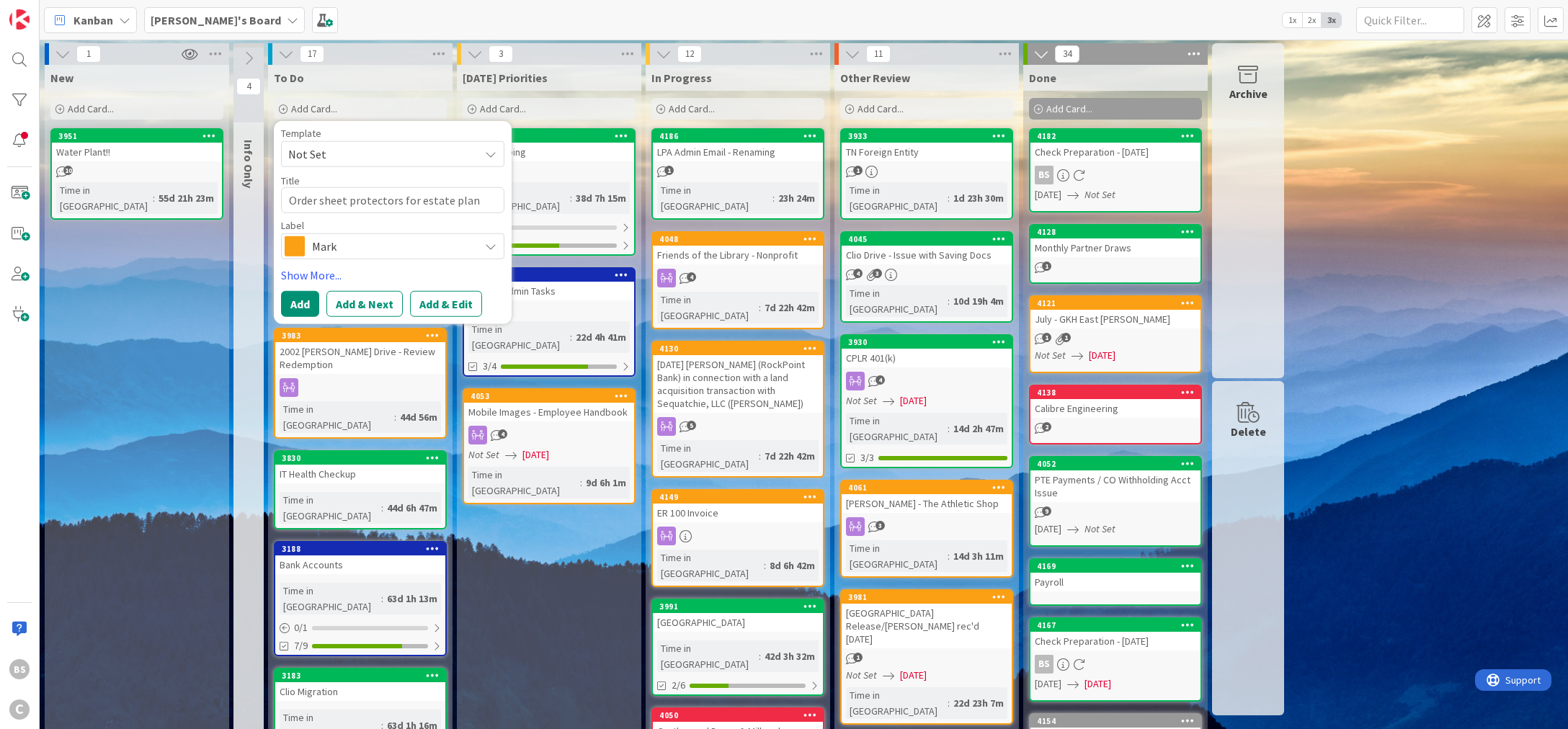
type textarea "Order sheet protectors for estate plann"
type textarea "x"
type textarea "Order sheet protectors for estate planni"
type textarea "x"
type textarea "Order sheet protectors for estate plannin"
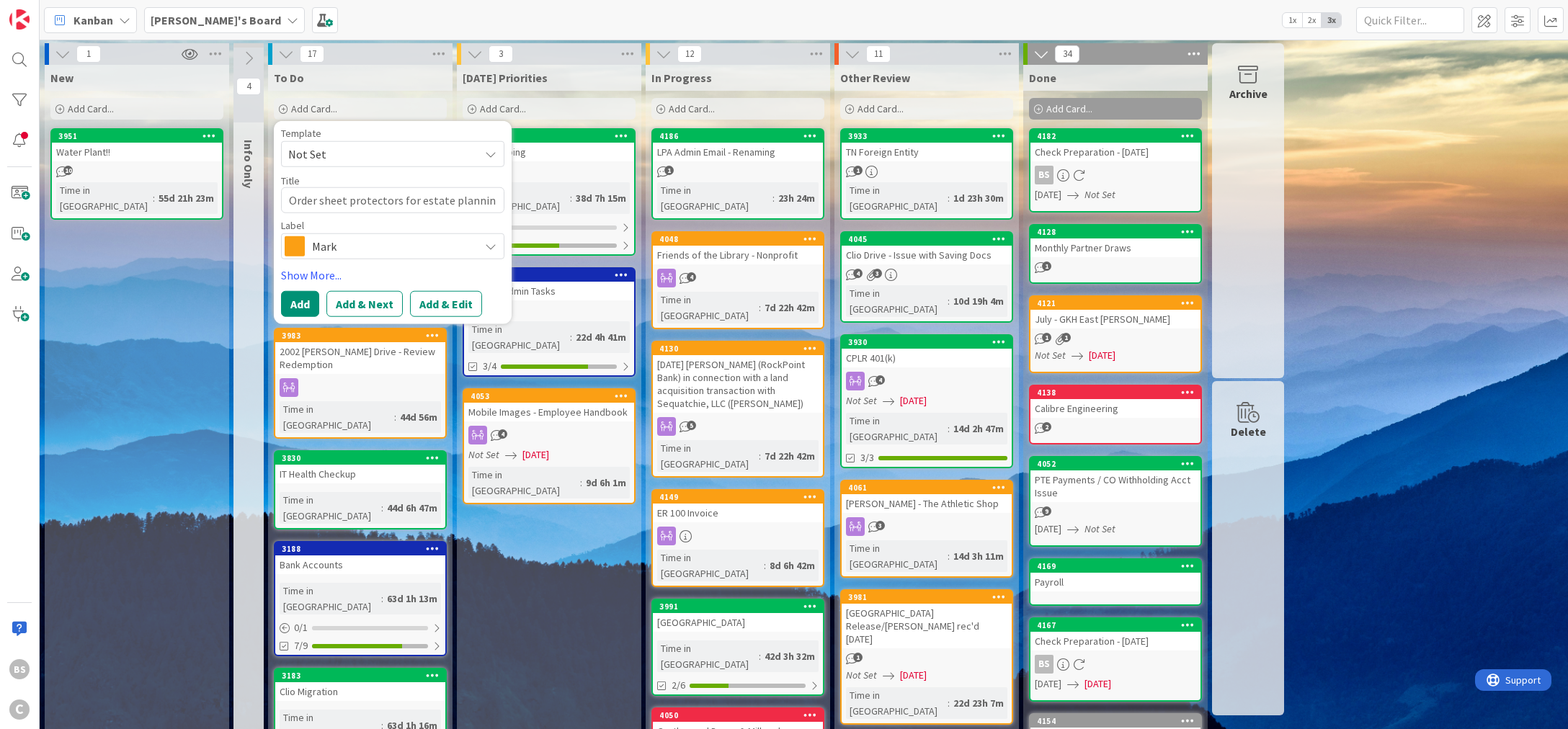
type textarea "x"
type textarea "Order sheet protectors for estate planning"
type textarea "x"
type textarea "Order sheet protectors for estate planning"
type textarea "x"
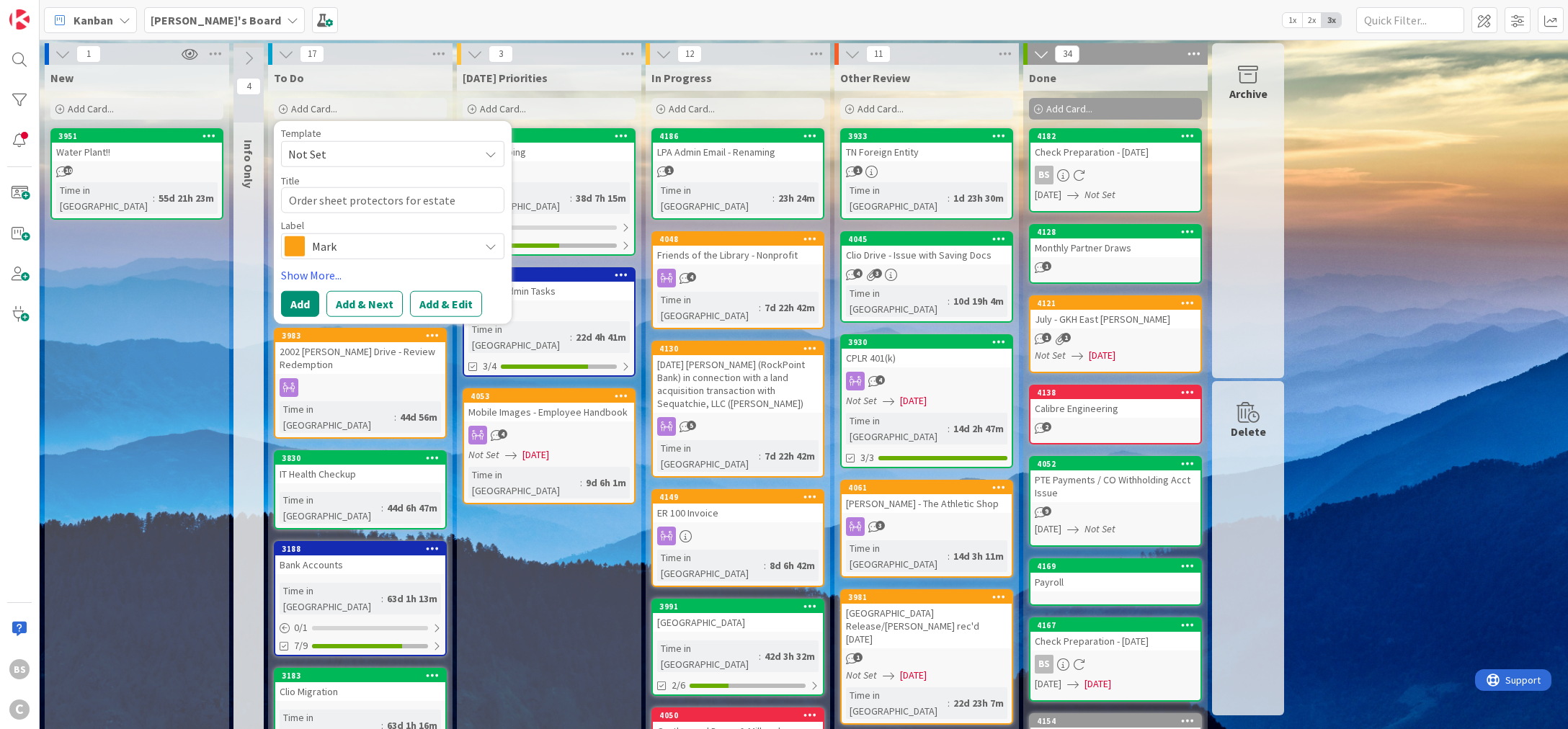
type textarea "Order sheet protectors for estate planning b"
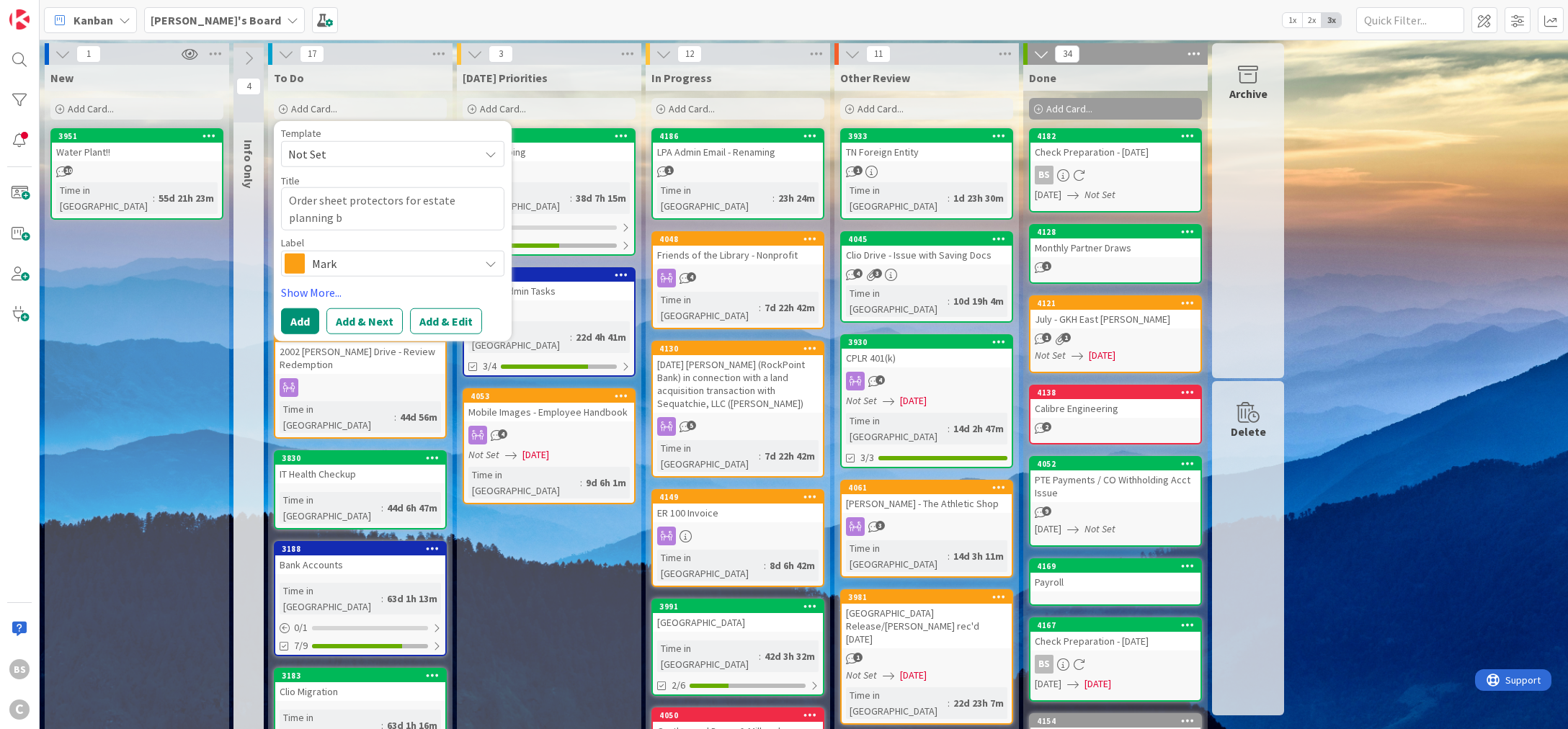
type textarea "x"
type textarea "Order sheet protectors for estate planning bi"
type textarea "x"
type textarea "Order sheet protectors for estate planning bin"
type textarea "x"
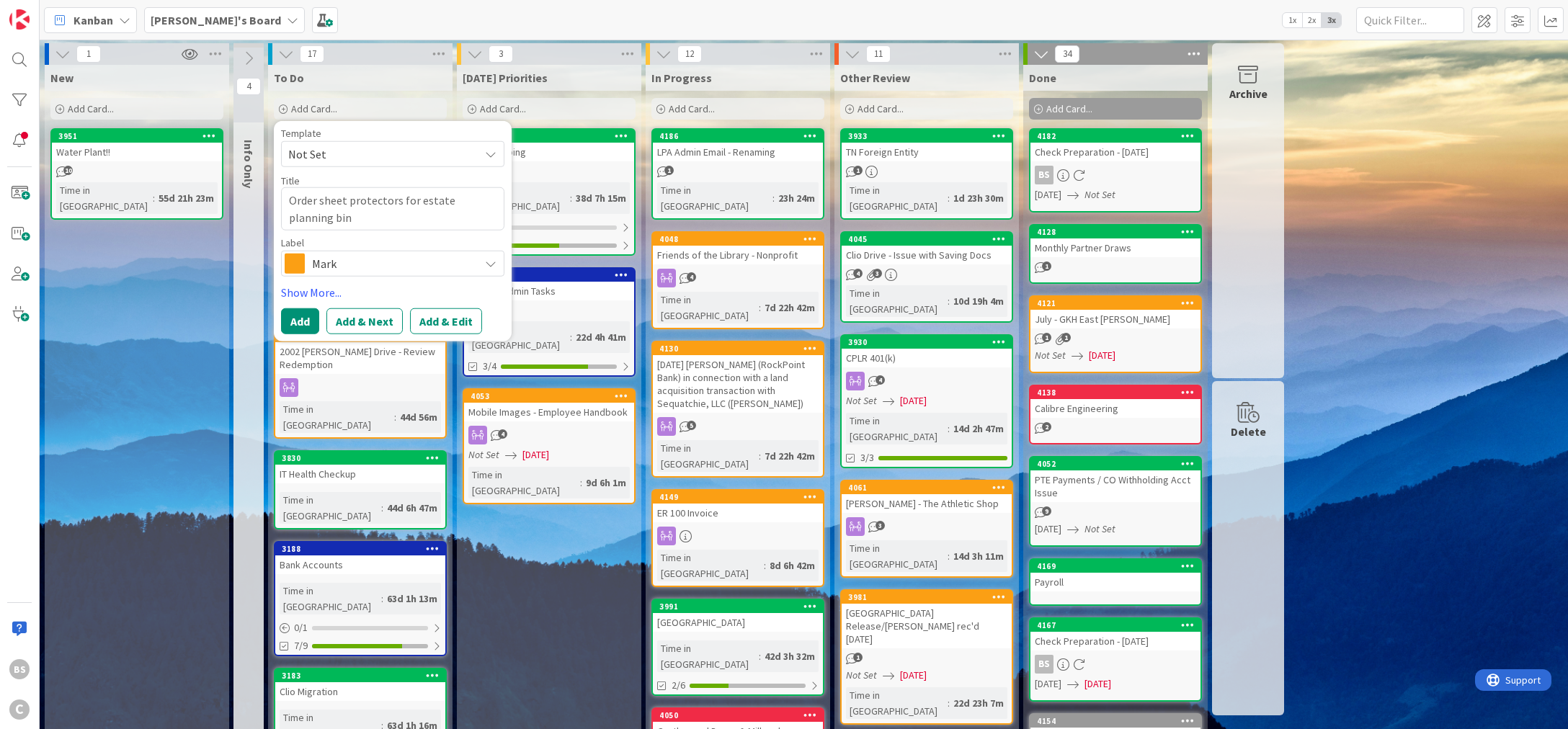
type textarea "Order sheet protectors for estate planning bind"
type textarea "x"
type textarea "Order sheet protectors for estate planning binde"
type textarea "x"
type textarea "Order sheet protectors for estate planning binder"
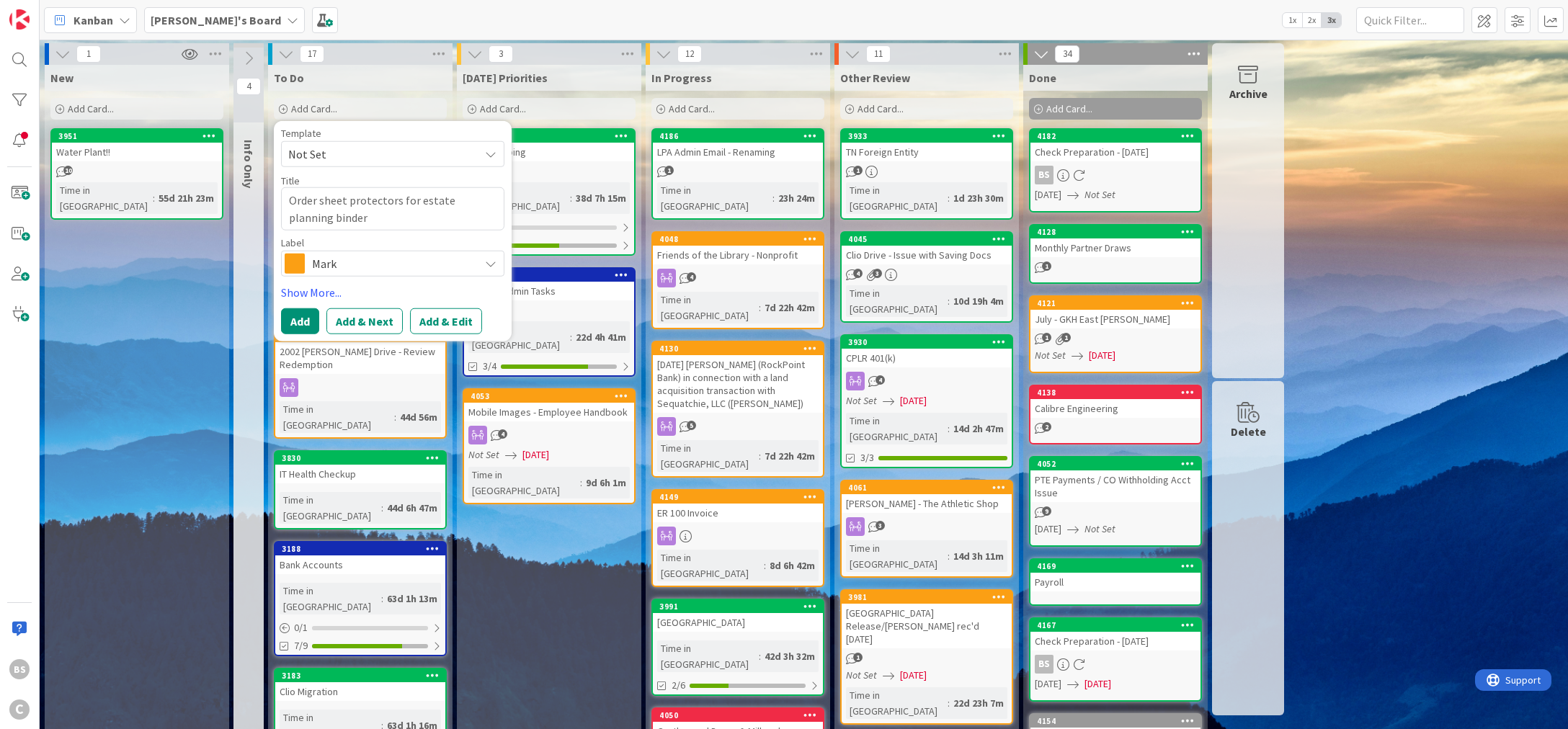
type textarea "x"
type textarea "Order sheet protectors for estate planning binders"
click at [330, 264] on span "Mark" at bounding box center [392, 263] width 160 height 20
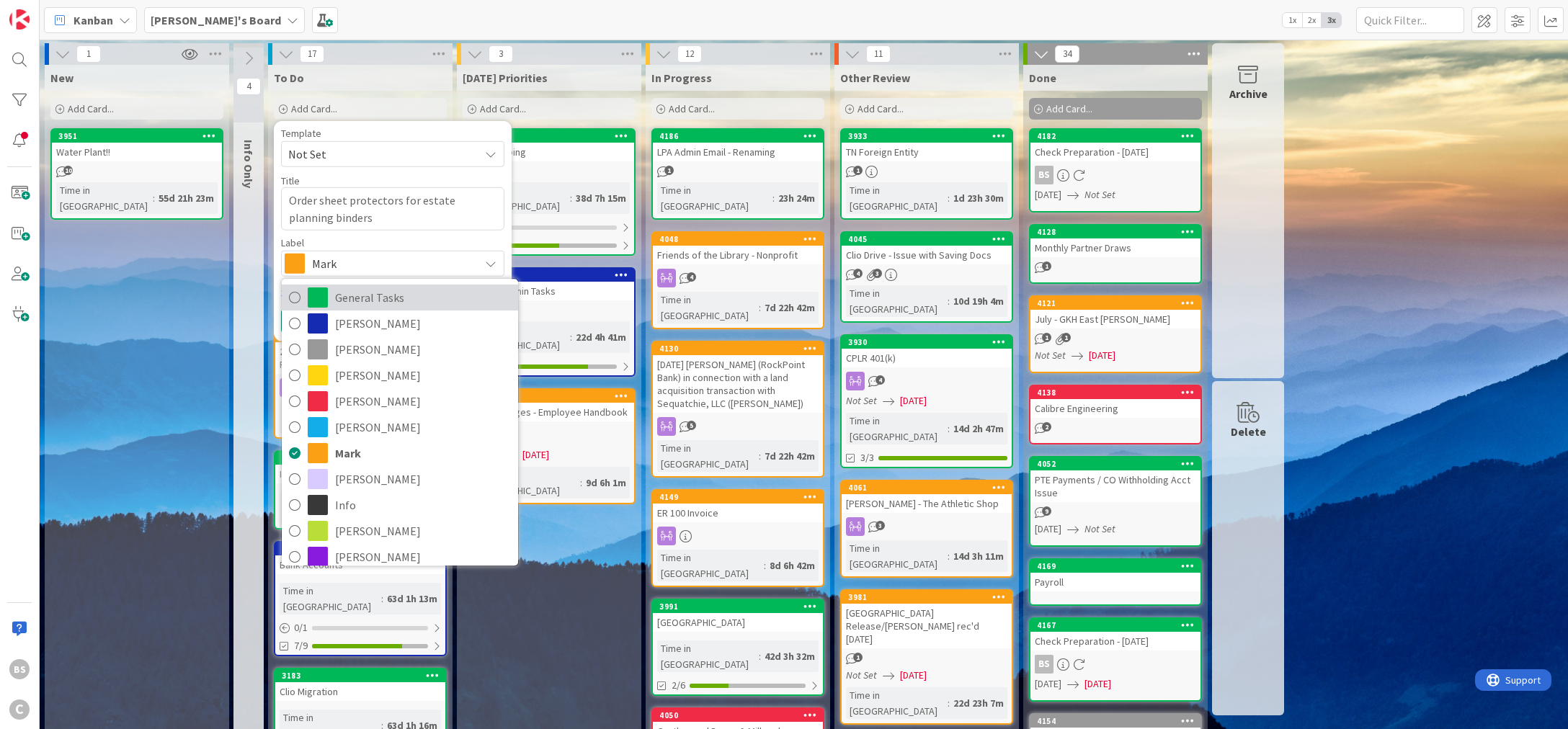
click at [338, 292] on span "General Tasks" at bounding box center [422, 298] width 175 height 21
type textarea "x"
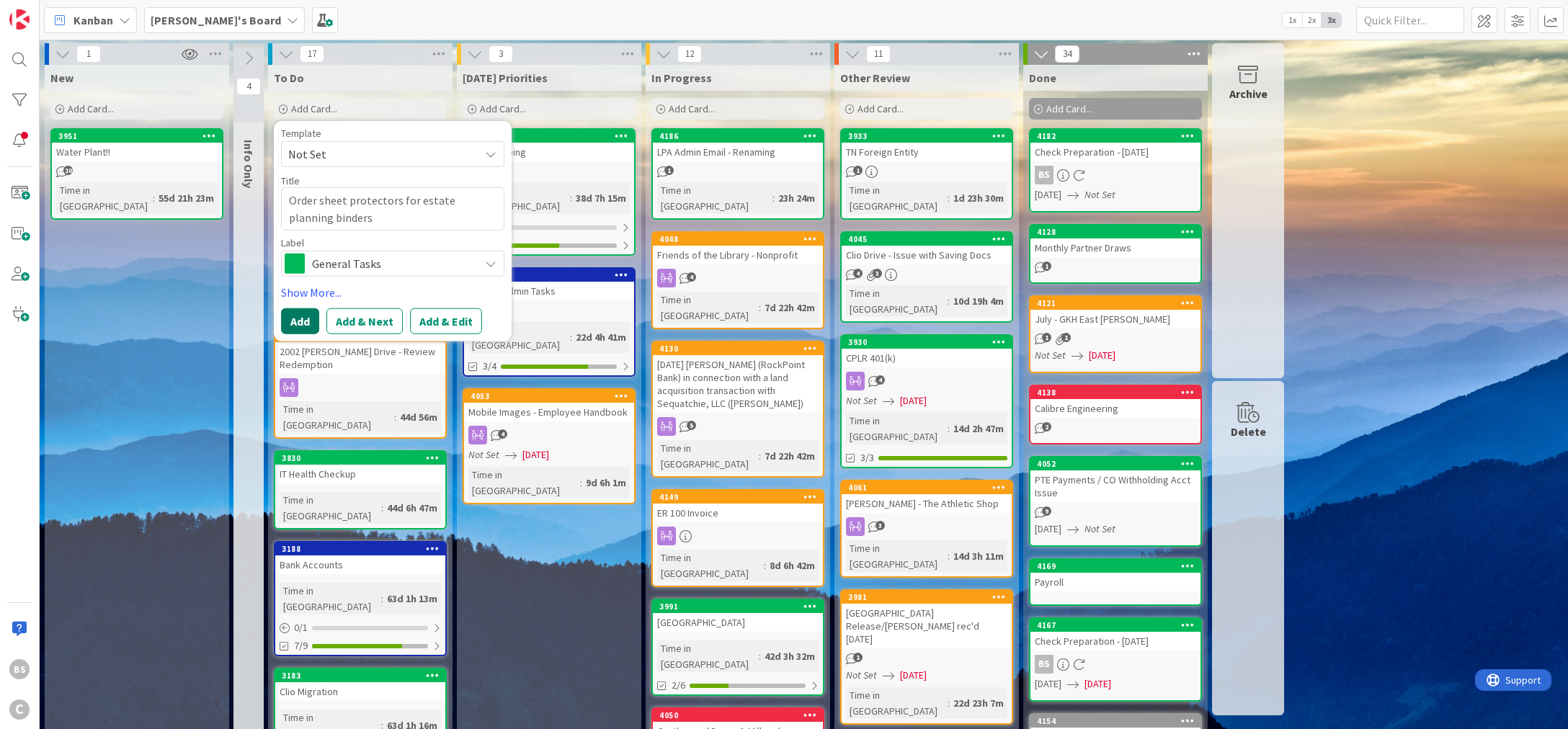
click at [307, 315] on button "Add" at bounding box center [300, 320] width 38 height 26
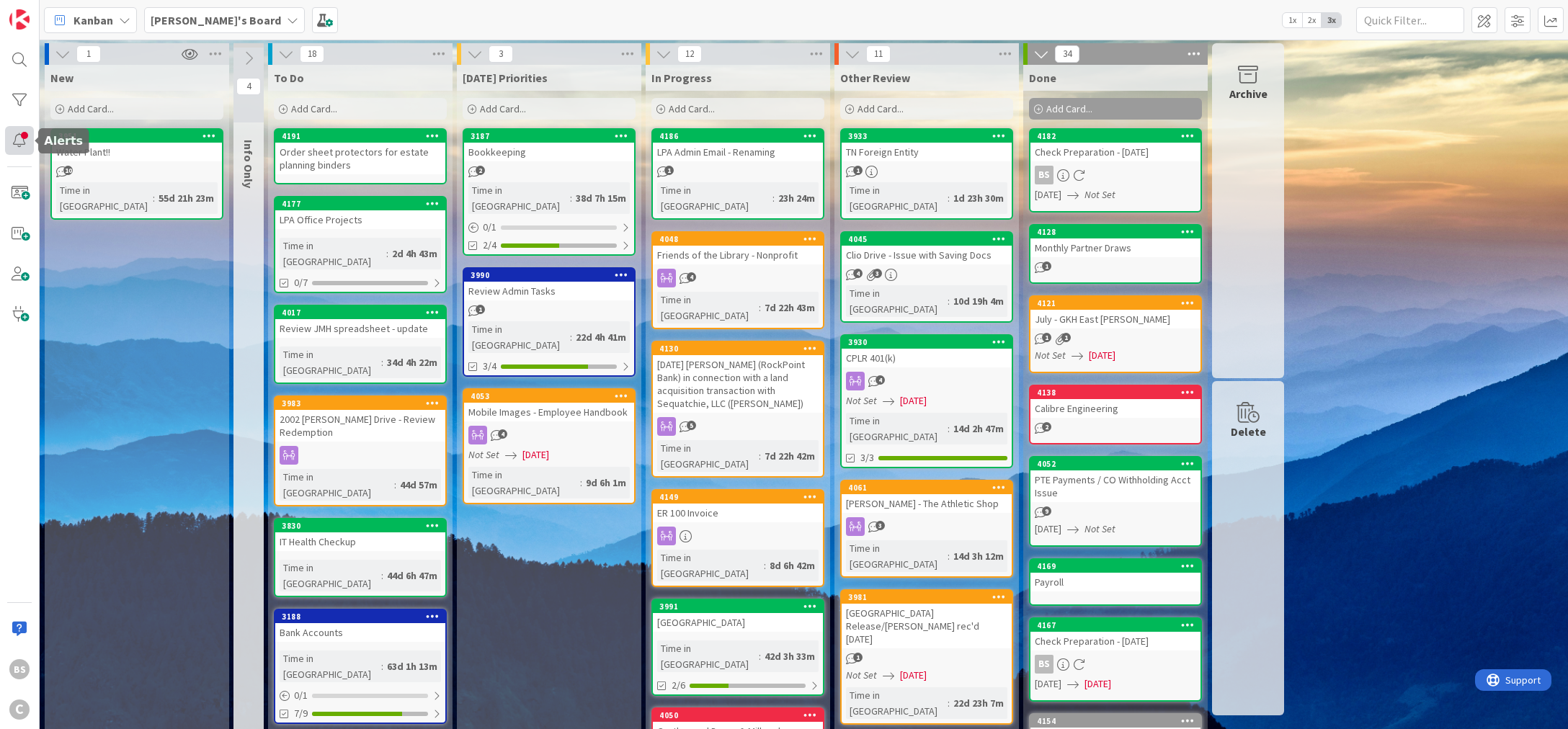
click at [12, 147] on div at bounding box center [20, 141] width 28 height 28
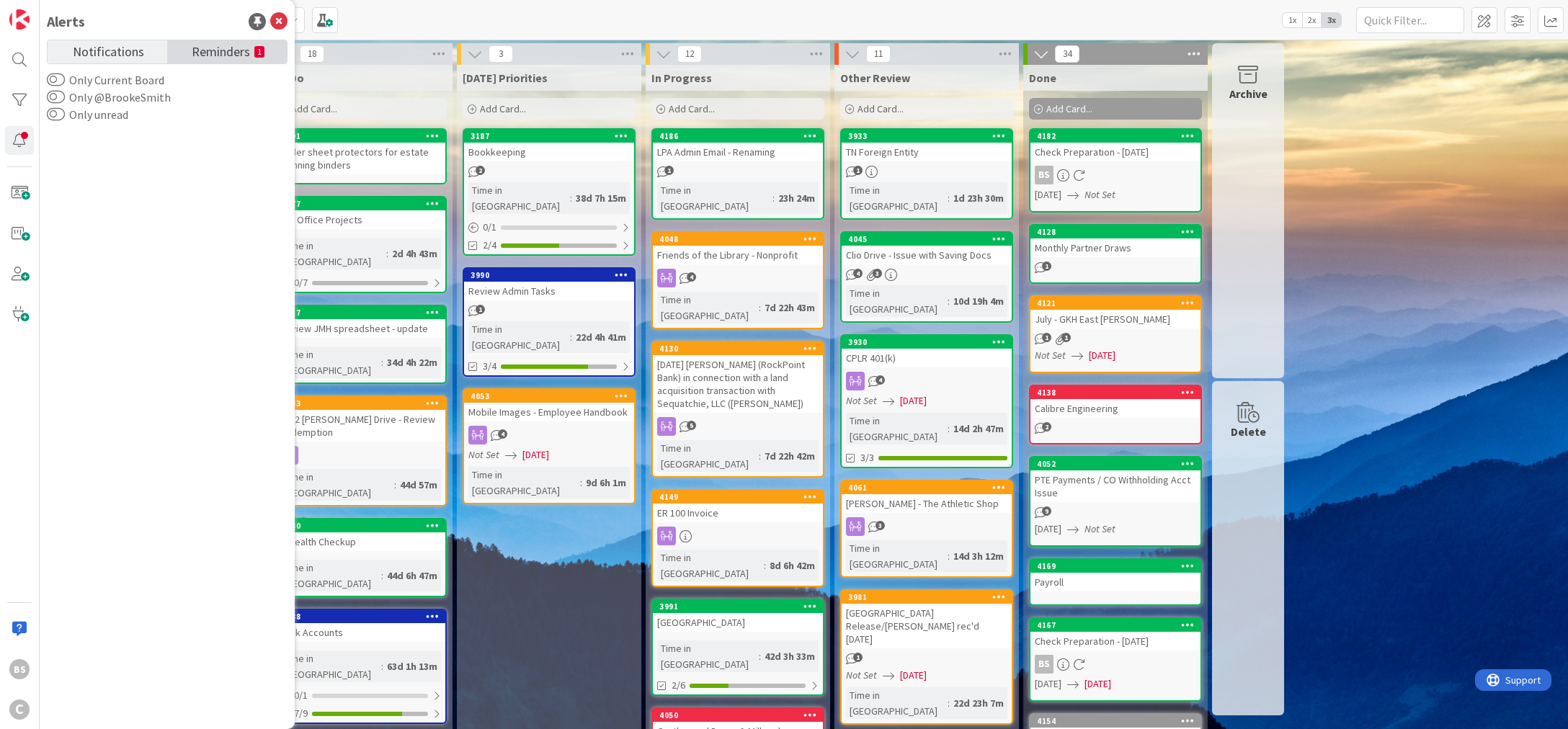
click at [227, 54] on span "Reminders" at bounding box center [221, 50] width 59 height 20
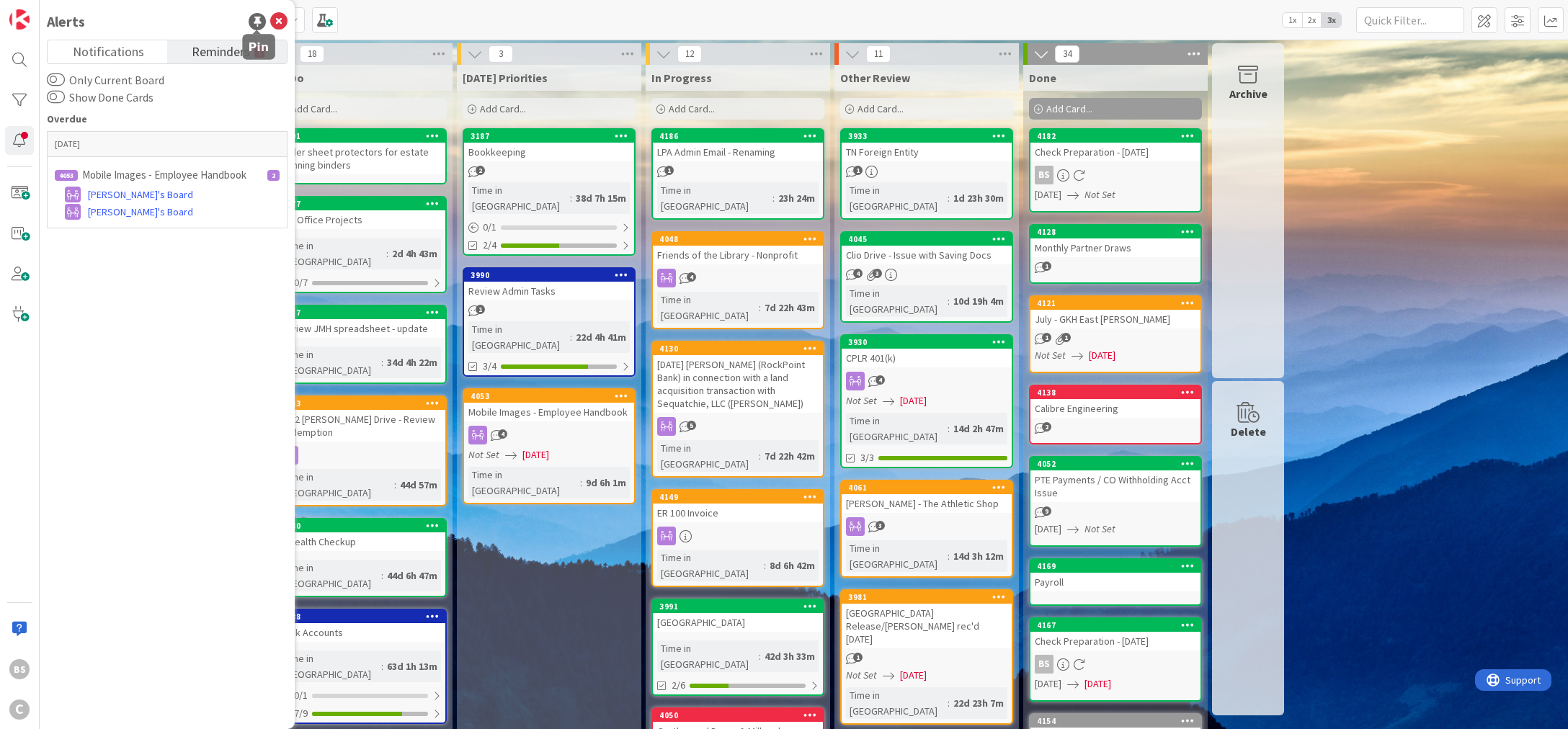
click at [278, 20] on icon at bounding box center [278, 21] width 17 height 17
